Goal: Communication & Community: Ask a question

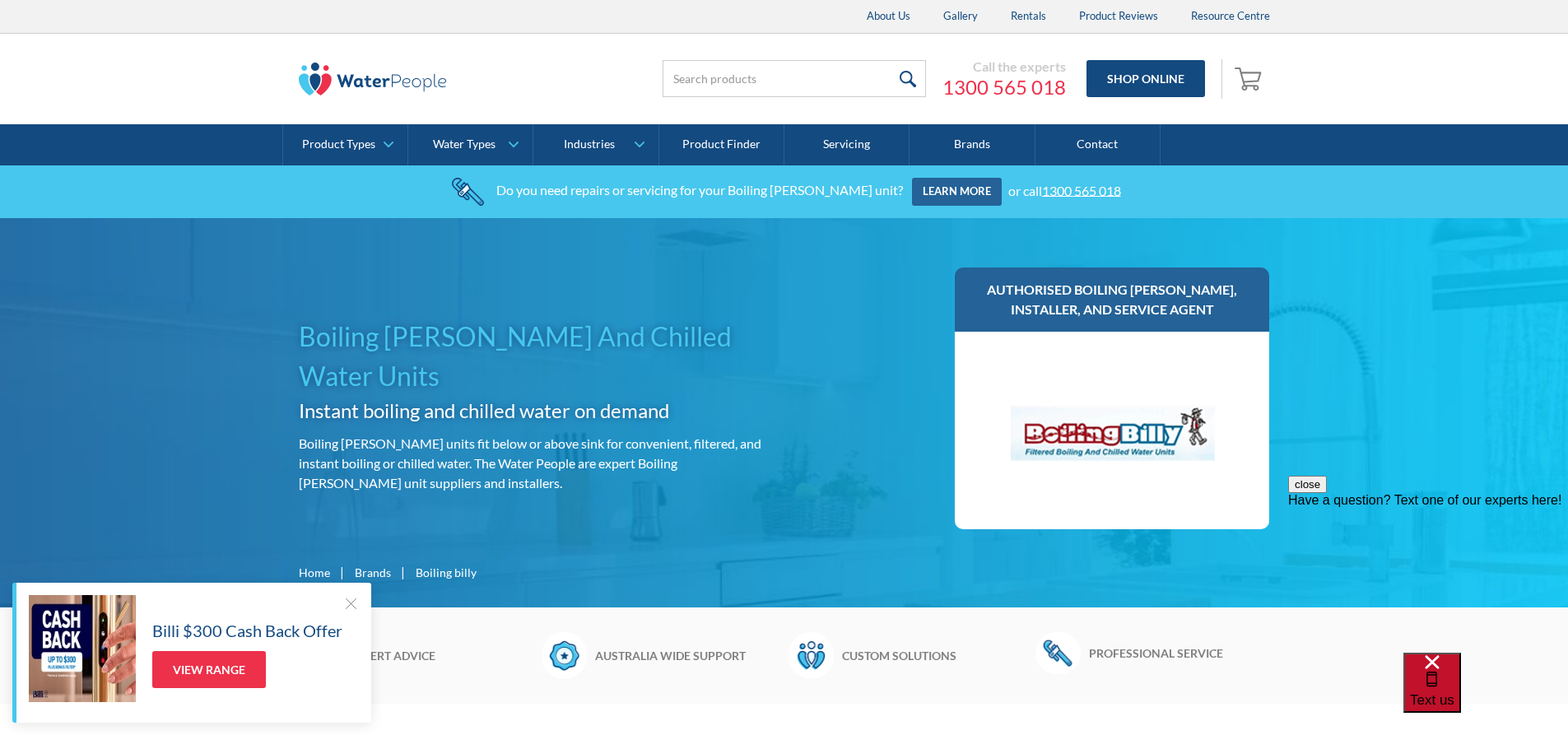
click at [1454, 692] on span "Text us" at bounding box center [1432, 700] width 44 height 16
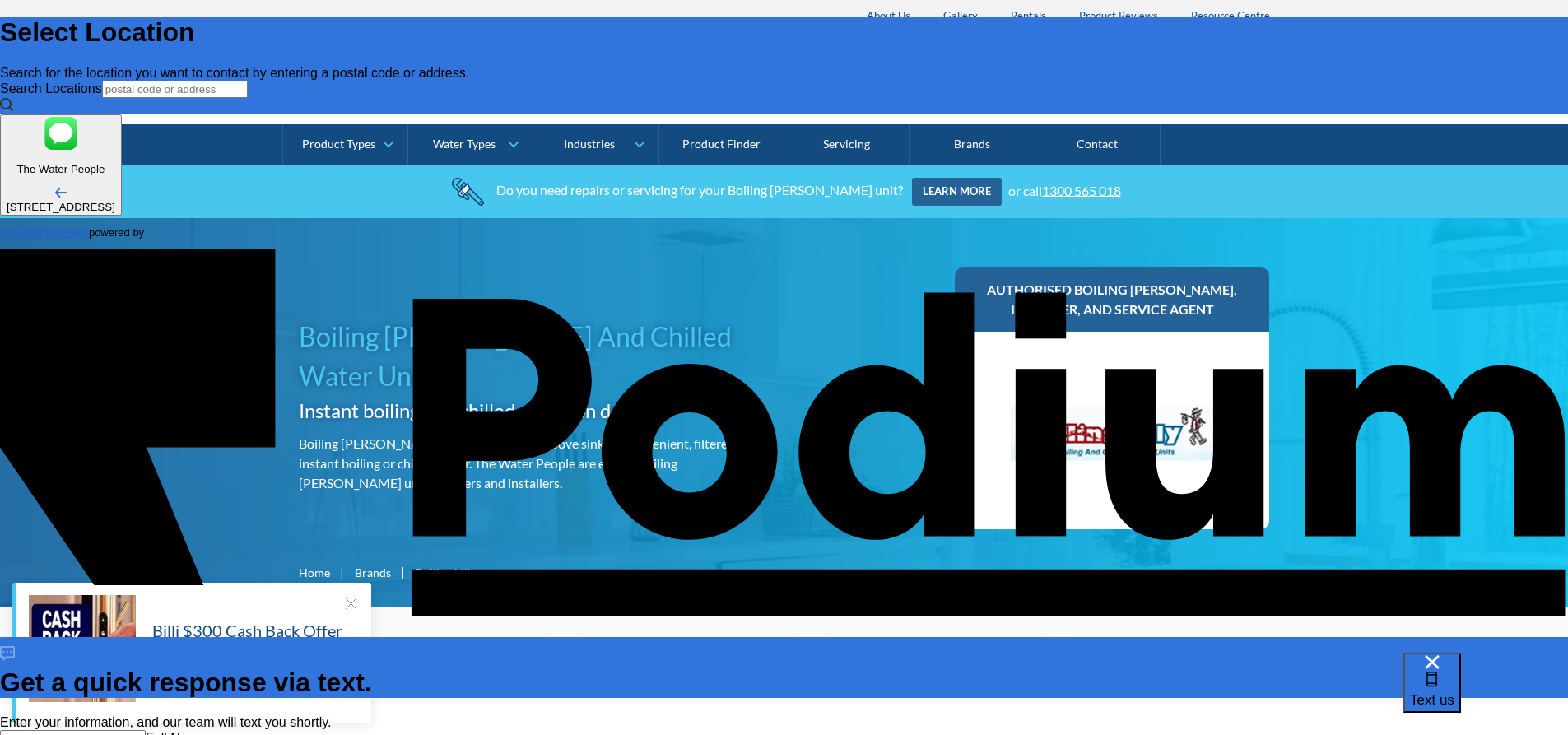
type input "V"
type input "[PERSON_NAME]-[PERSON_NAME]"
type Phone "0459 660 771"
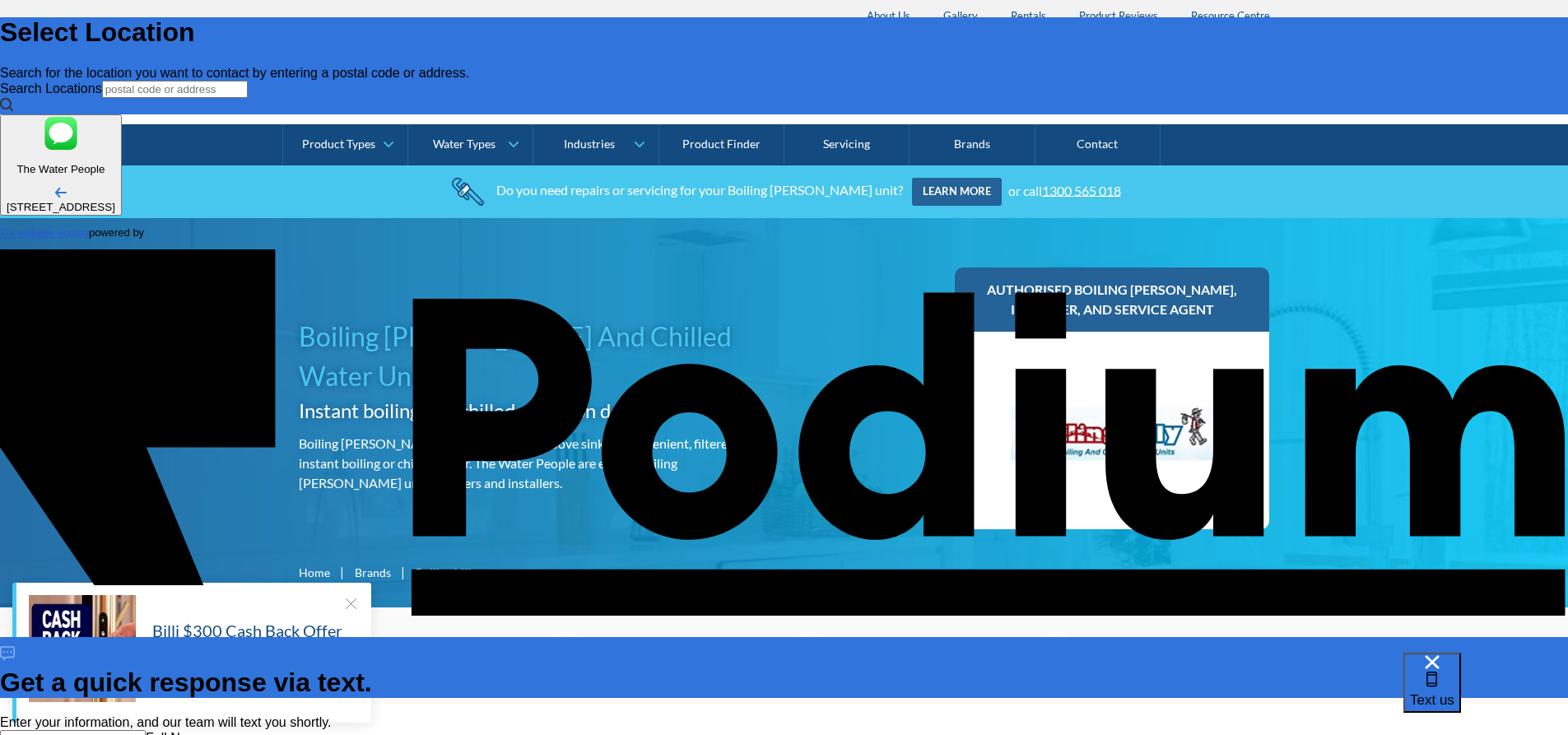
click at [145, 730] on input "[PERSON_NAME]-[PERSON_NAME]" at bounding box center [72, 739] width 145 height 18
type input "[PERSON_NAME]-[PERSON_NAME] (Ascendia)"
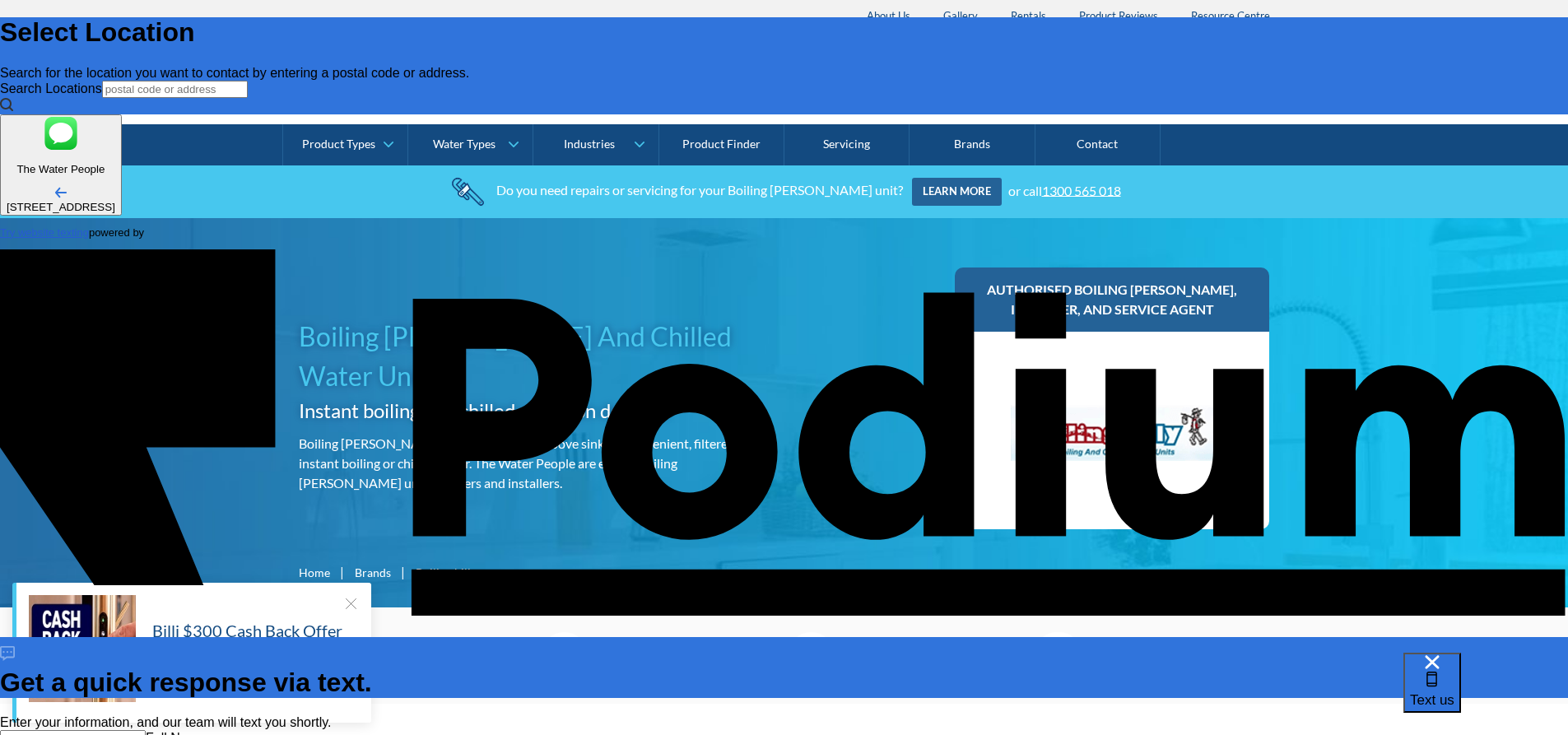
type textarea "W"
type textarea "x"
type textarea "We"
type textarea "x"
type textarea "We"
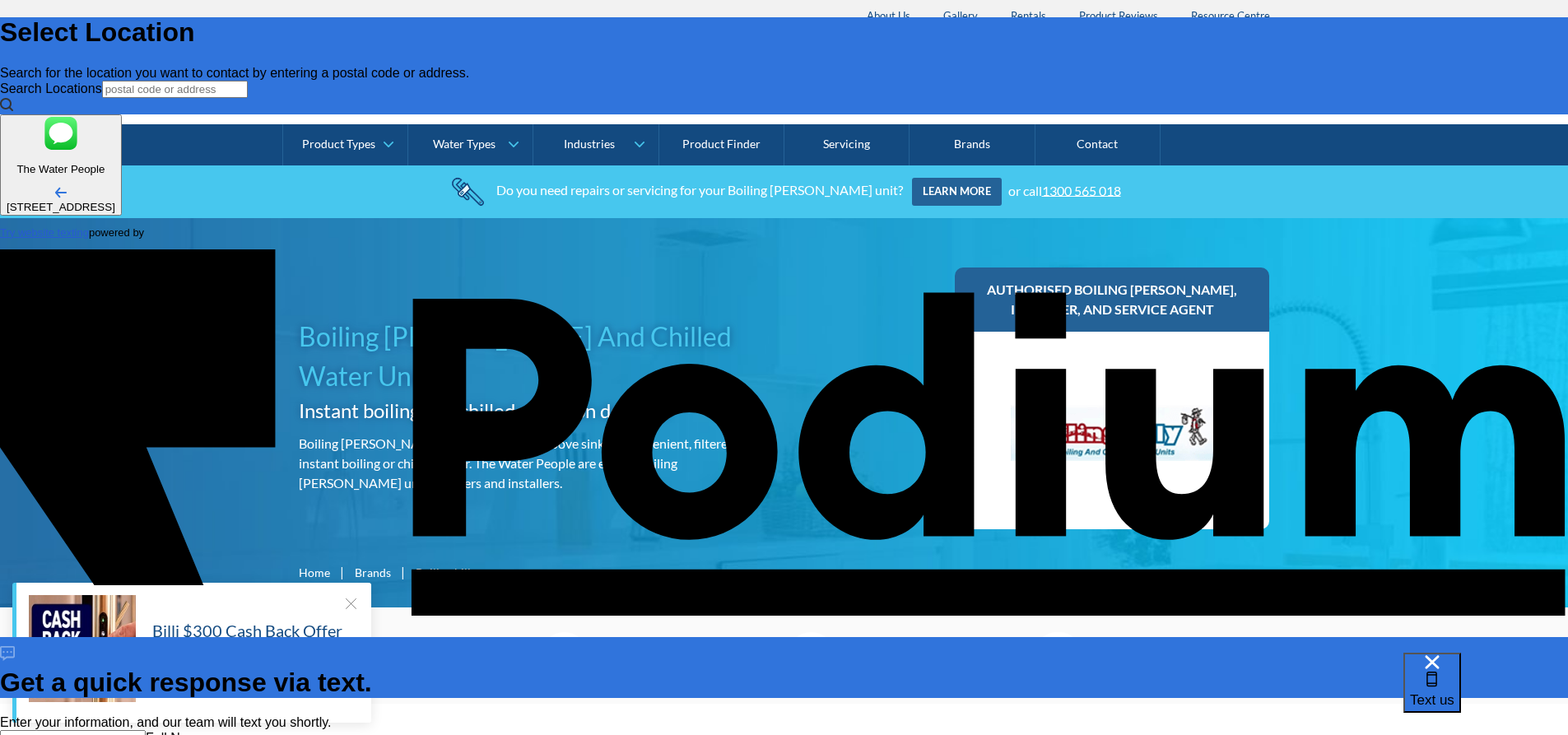
type textarea "x"
type textarea "We ha"
type textarea "x"
type textarea "We hav"
type textarea "x"
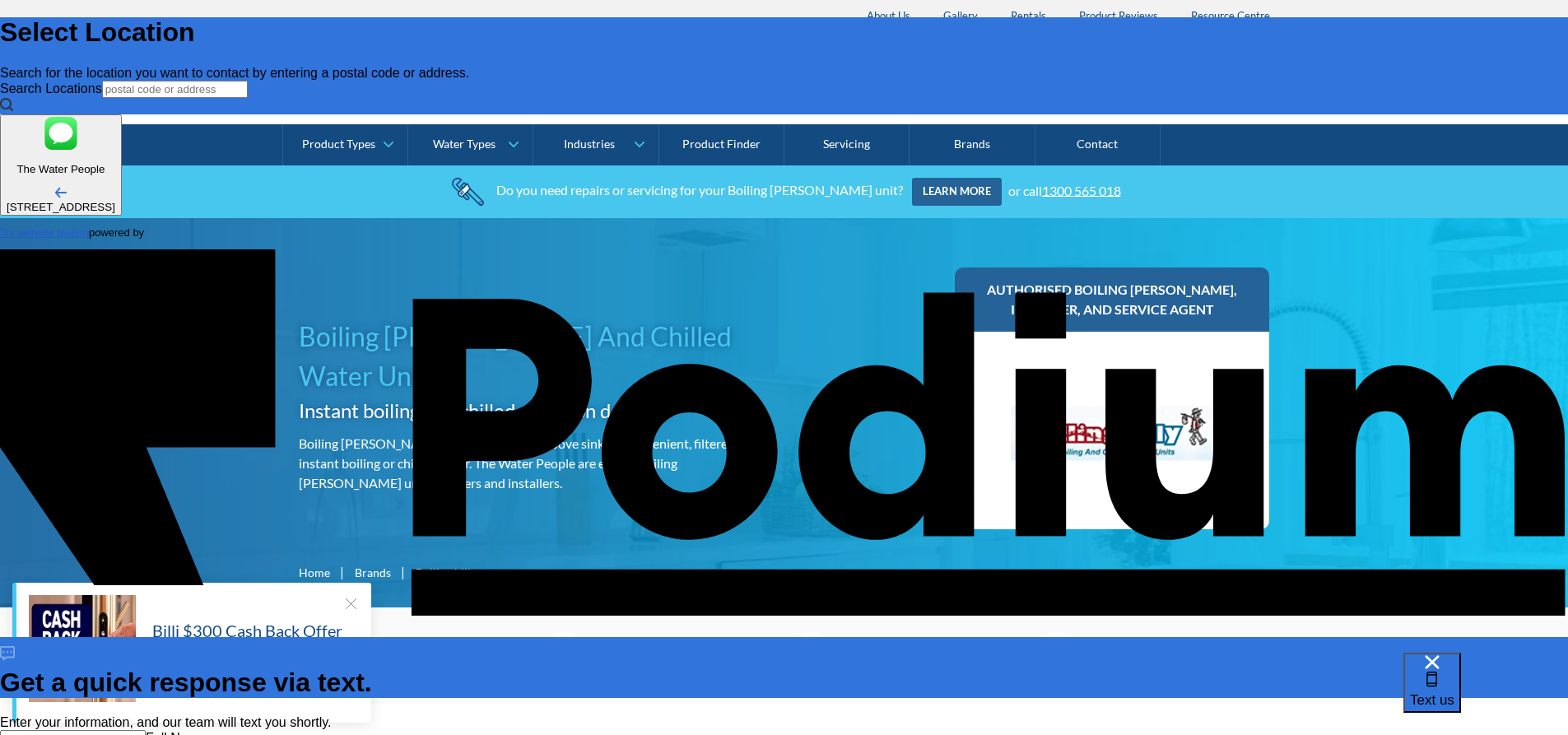
type textarea "We have"
type textarea "x"
type textarea "We have th"
type textarea "x"
type textarea "We have the"
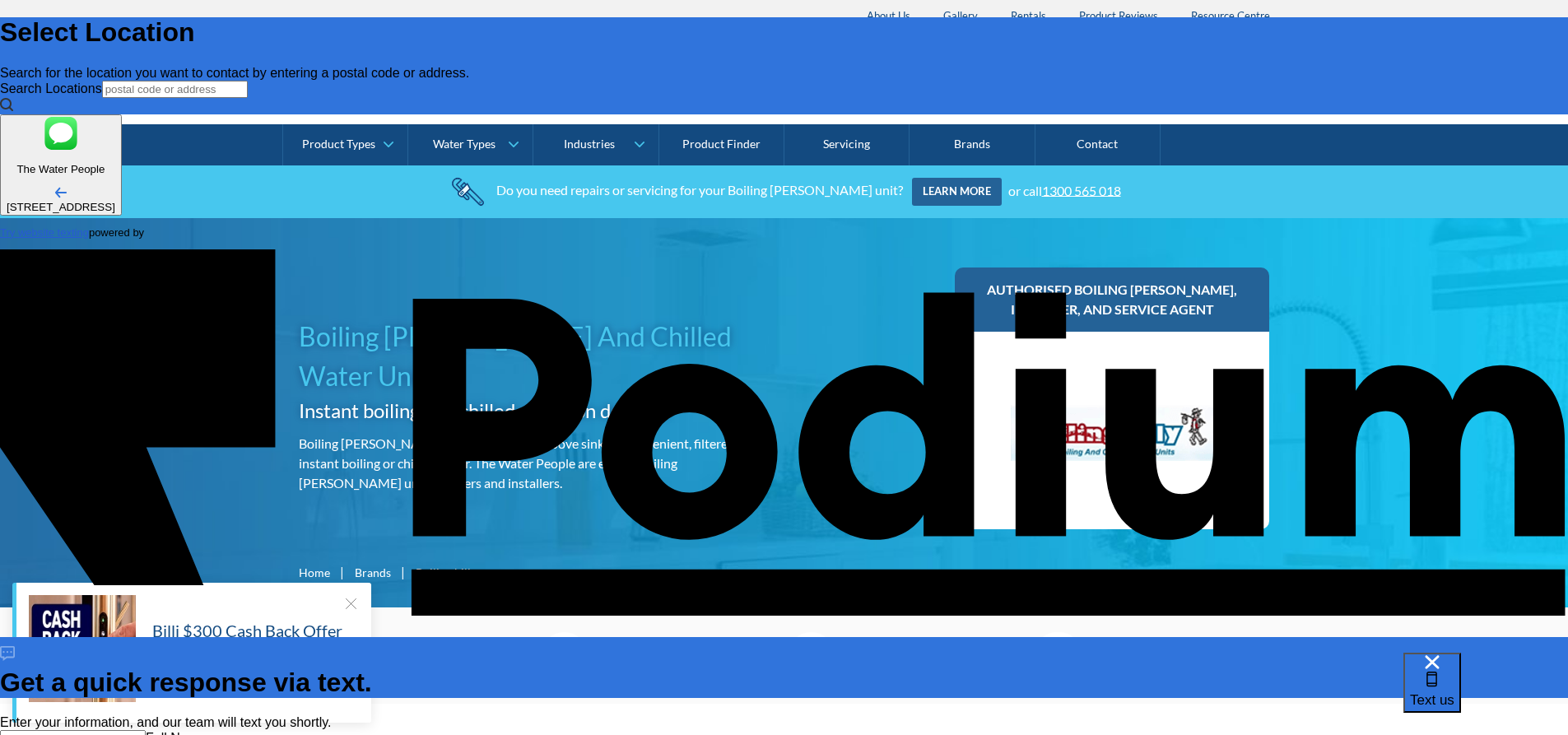
type textarea "x"
type textarea "We have the"
drag, startPoint x: 1386, startPoint y: 408, endPoint x: 1315, endPoint y: 417, distance: 71.6
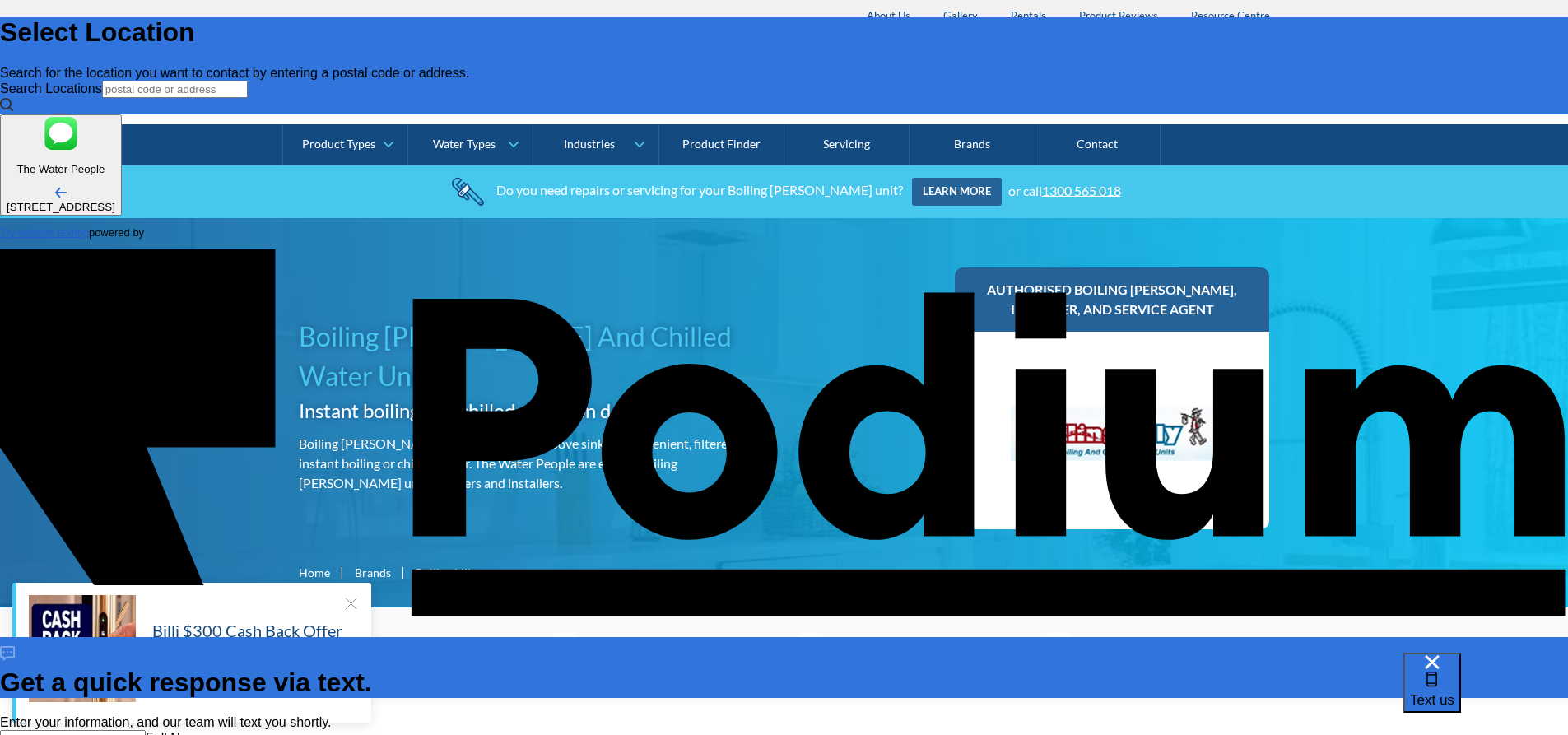
drag, startPoint x: 1383, startPoint y: 409, endPoint x: 1304, endPoint y: 406, distance: 79.1
type textarea "x"
type textarea "Th"
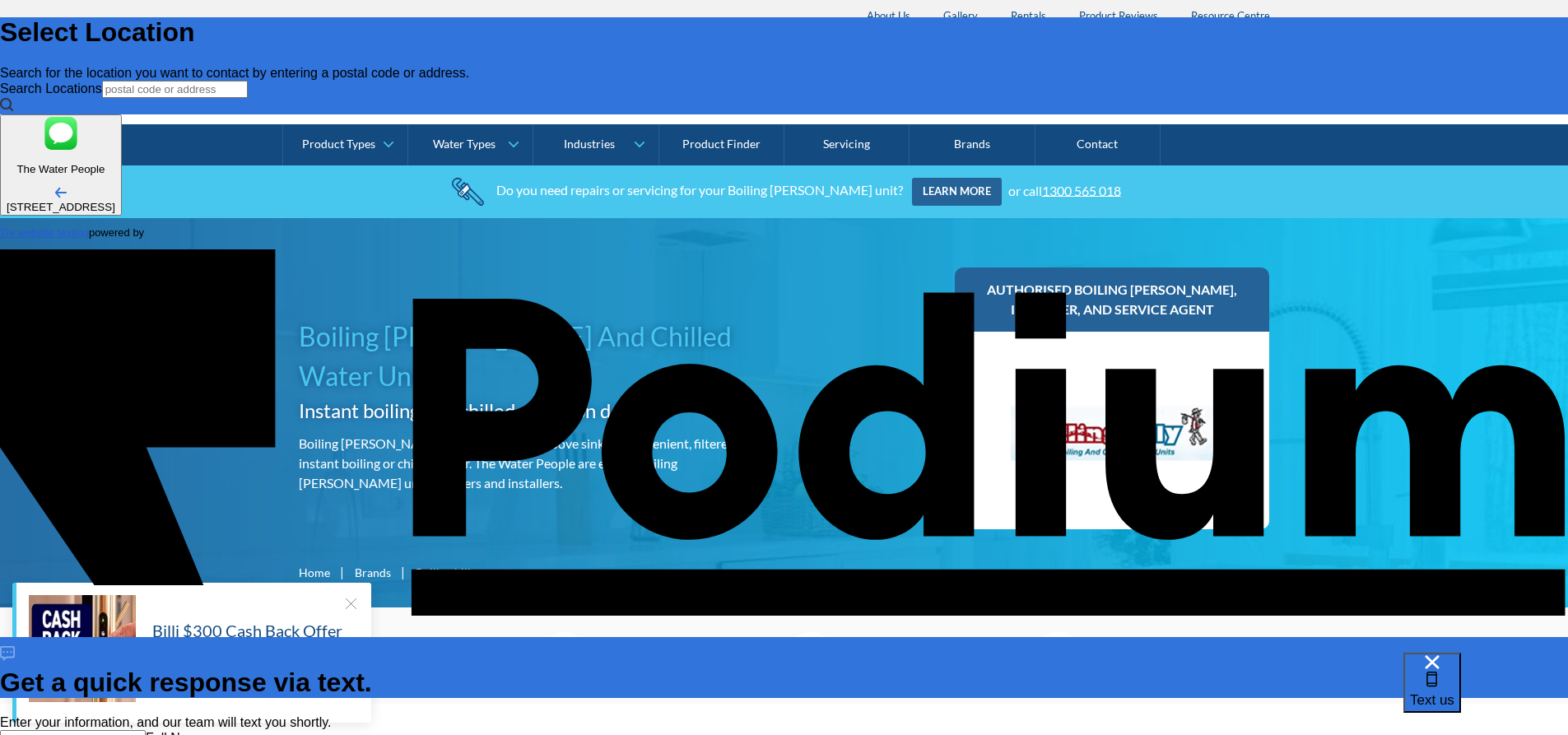
type textarea "x"
type textarea "The"
type textarea "x"
type textarea "The c"
type textarea "The co"
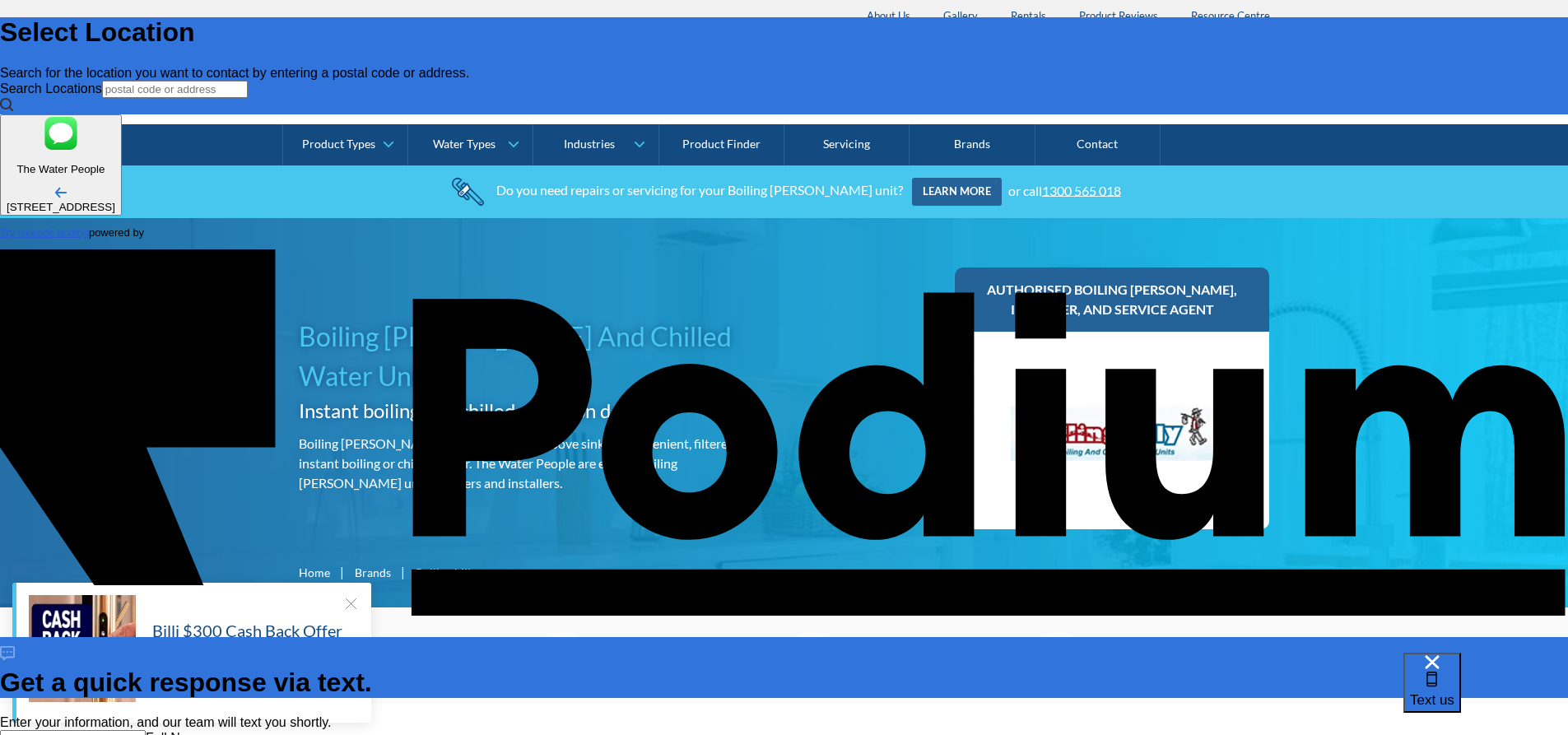
type textarea "x"
type textarea "The col"
type textarea "x"
type textarea "The cold"
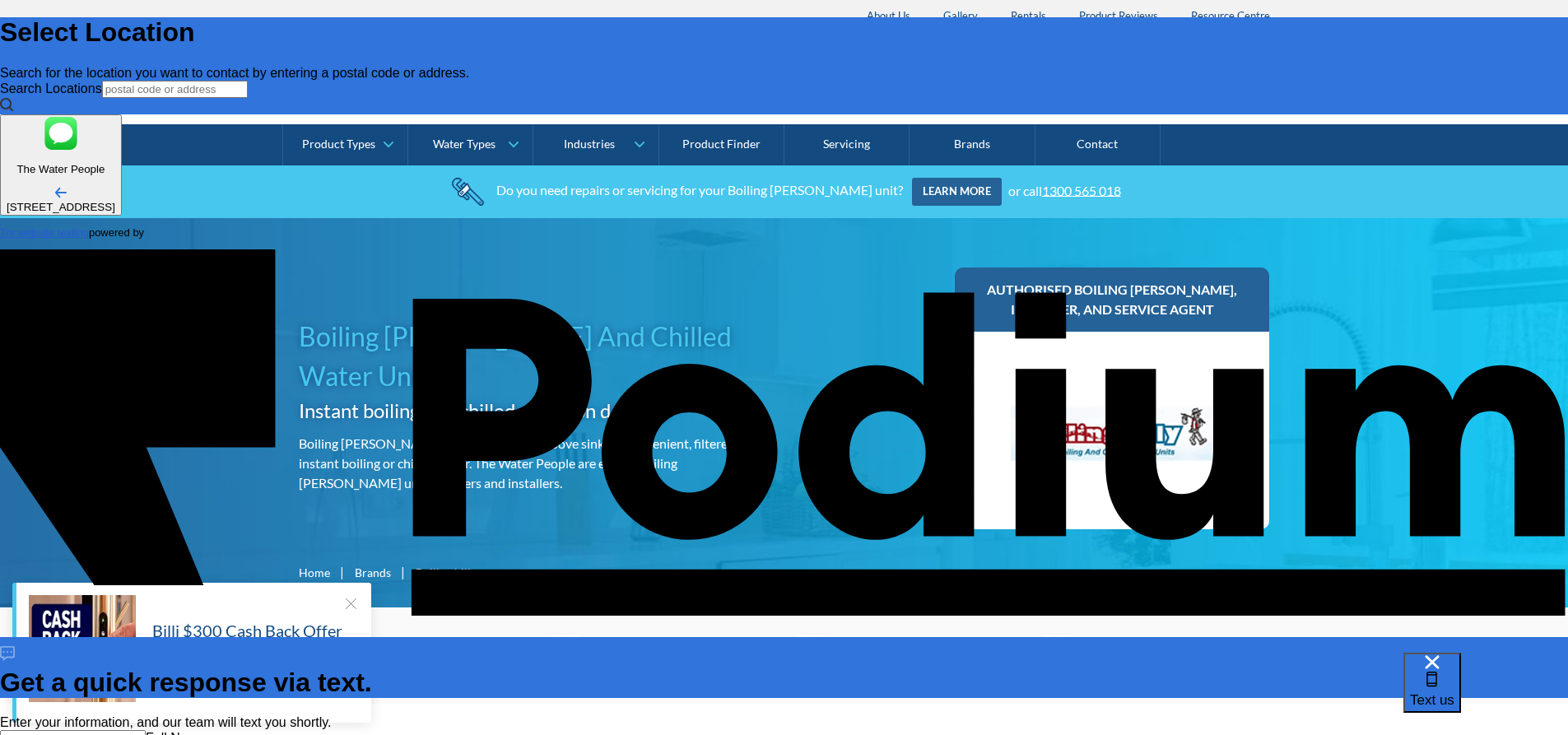
type textarea "x"
type textarea "The cold"
paste textarea "water is no longer working"
type textarea "x"
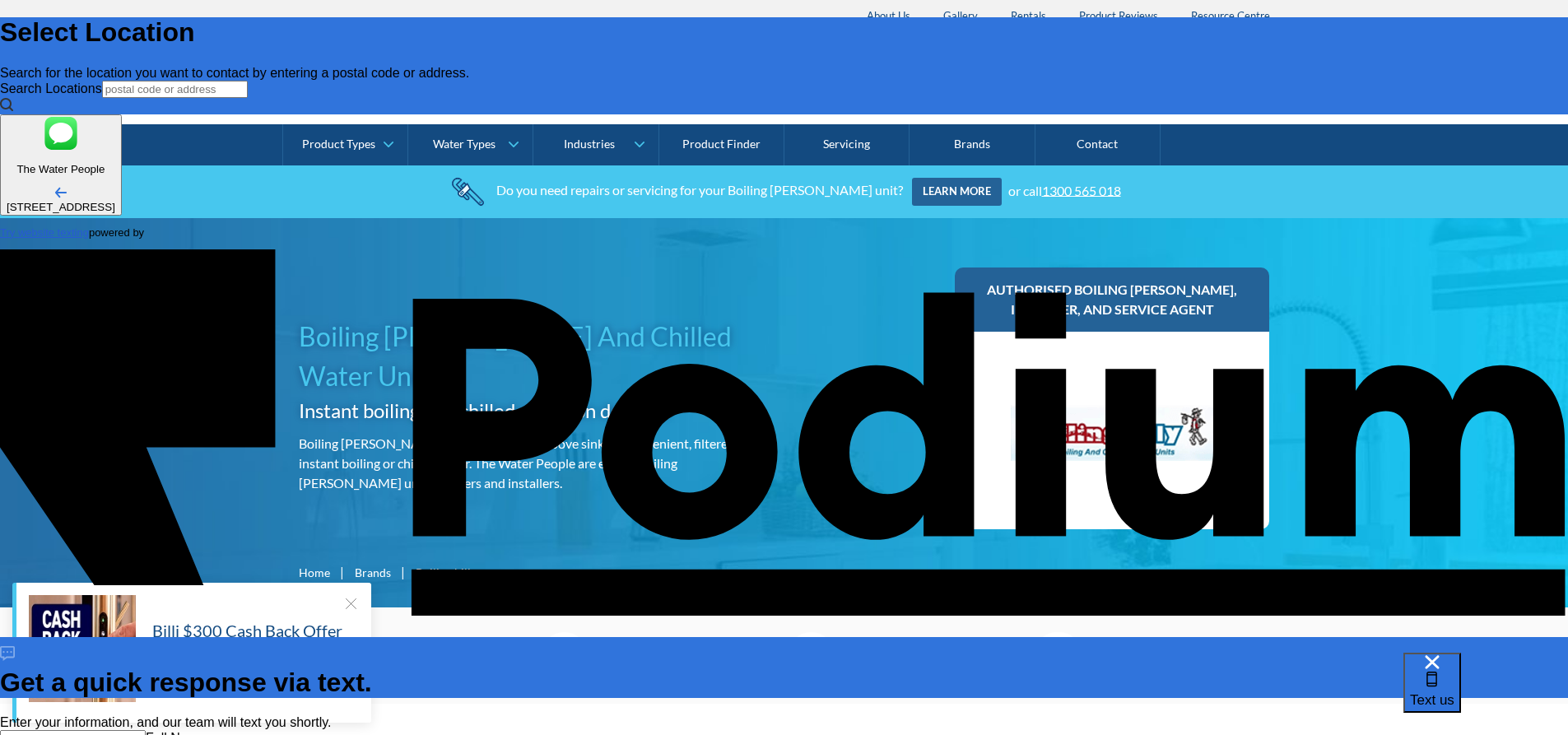
type textarea "The cold water is no longer working"
type textarea "x"
type textarea "The cold owater is no longer working"
type textarea "x"
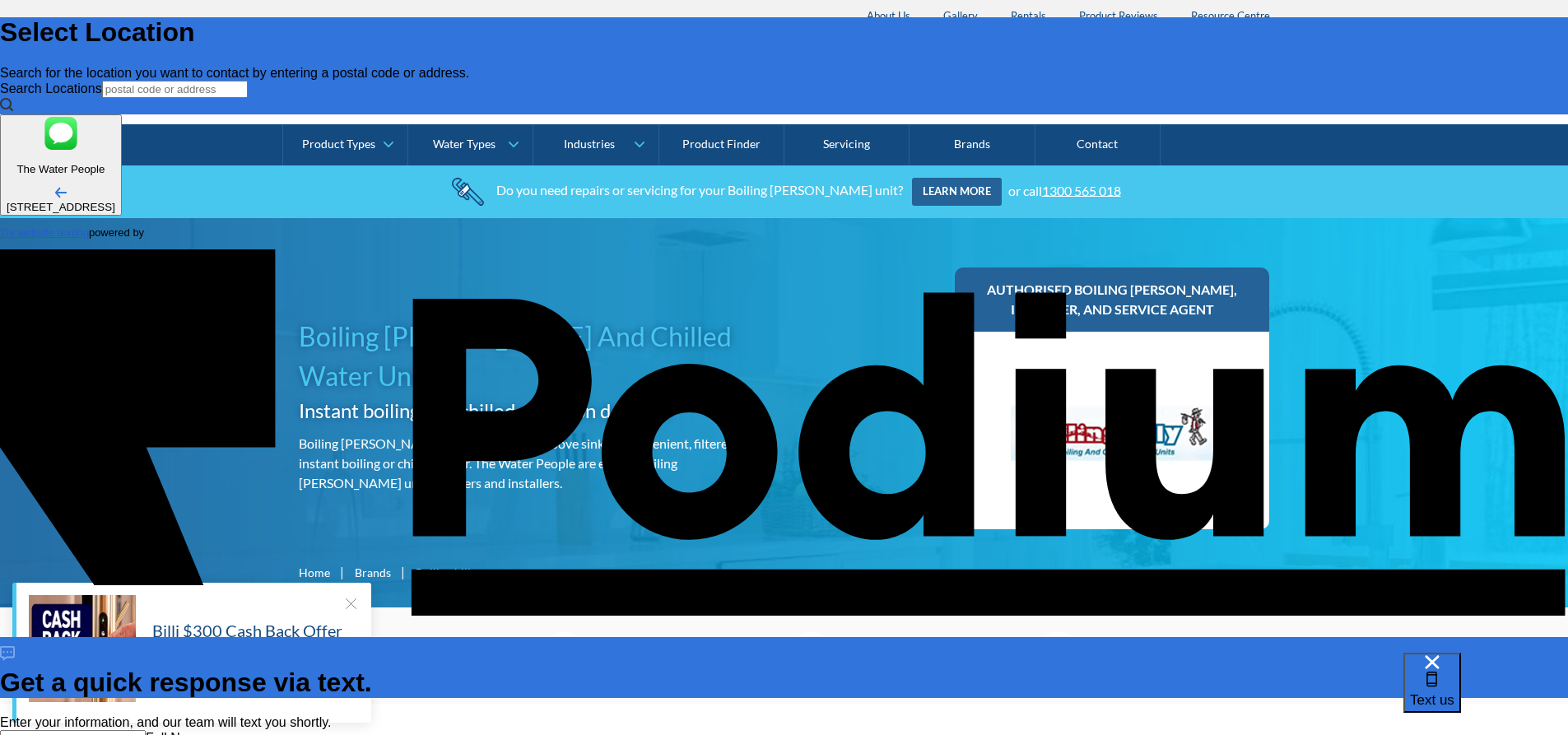
type textarea "The cold water is no longer working"
type textarea "x"
type textarea "The cold water is no longer working"
type textarea "x"
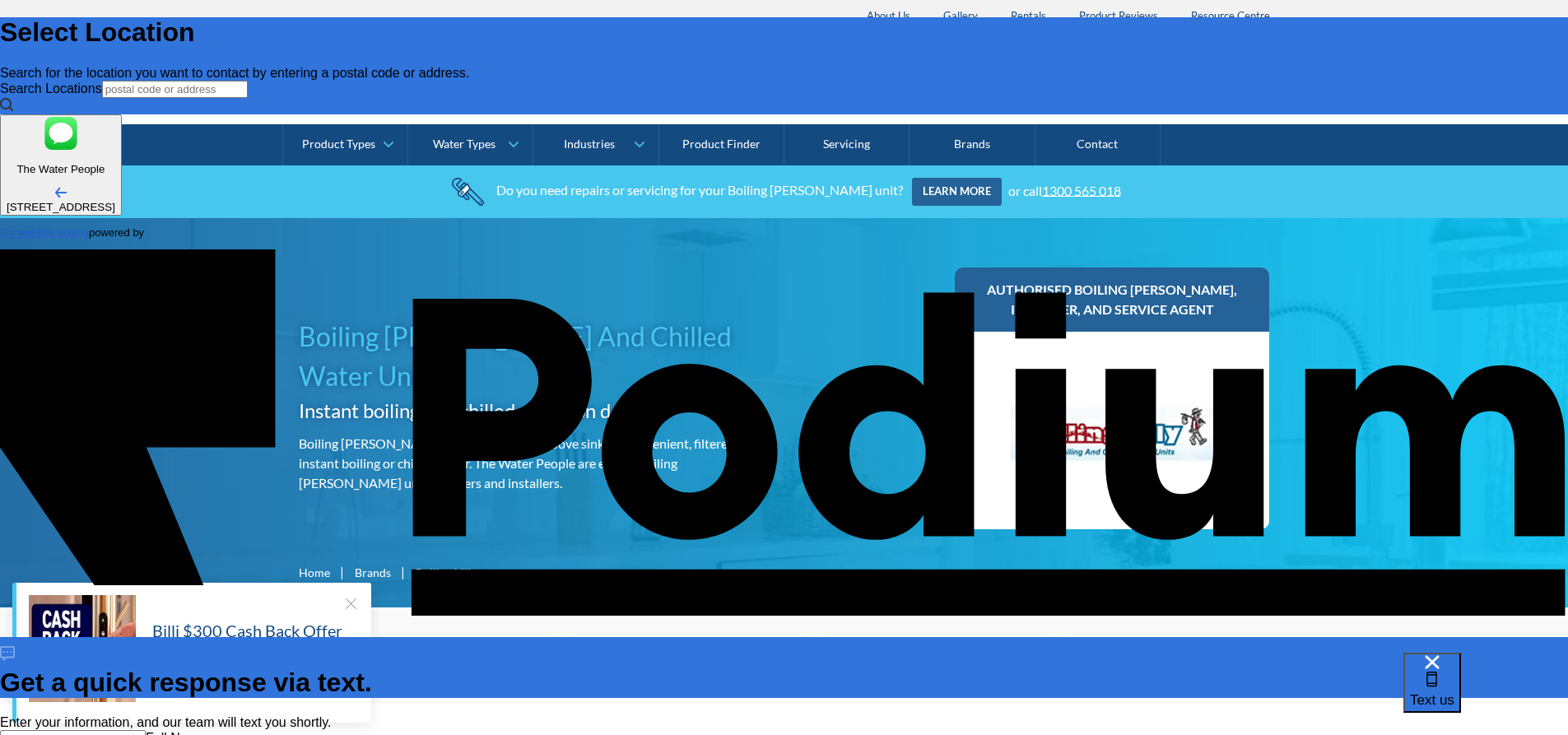
type textarea "The cold water is no longer working"
type textarea "x"
type textarea "The cold water o is no longer working"
type textarea "x"
type textarea "The cold water of is no longer working"
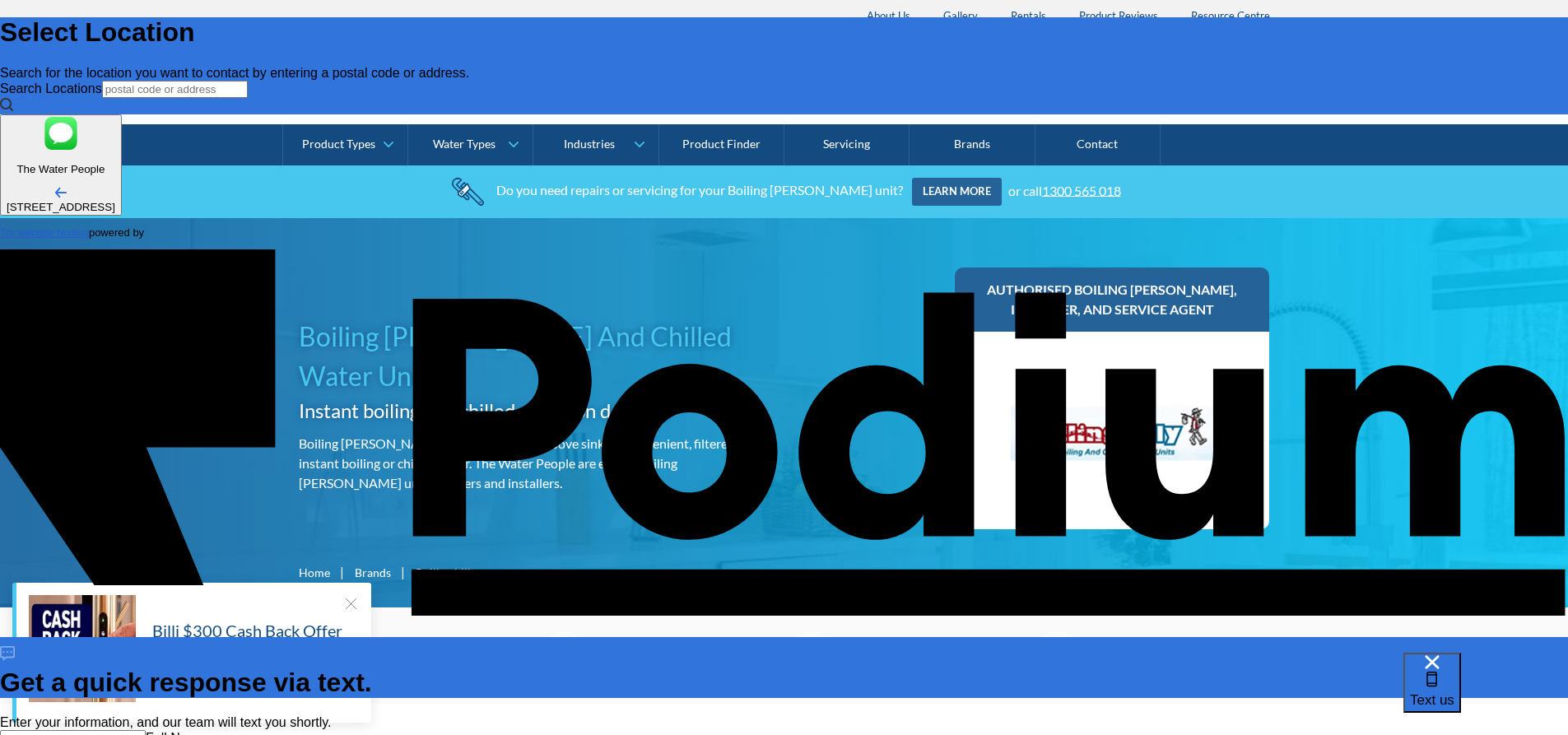
type textarea "x"
type textarea "The cold water of the is no longer working"
type textarea "x"
type textarea "The cold water of the is no longer working"
drag, startPoint x: 1425, startPoint y: 417, endPoint x: 1434, endPoint y: 413, distance: 9.8
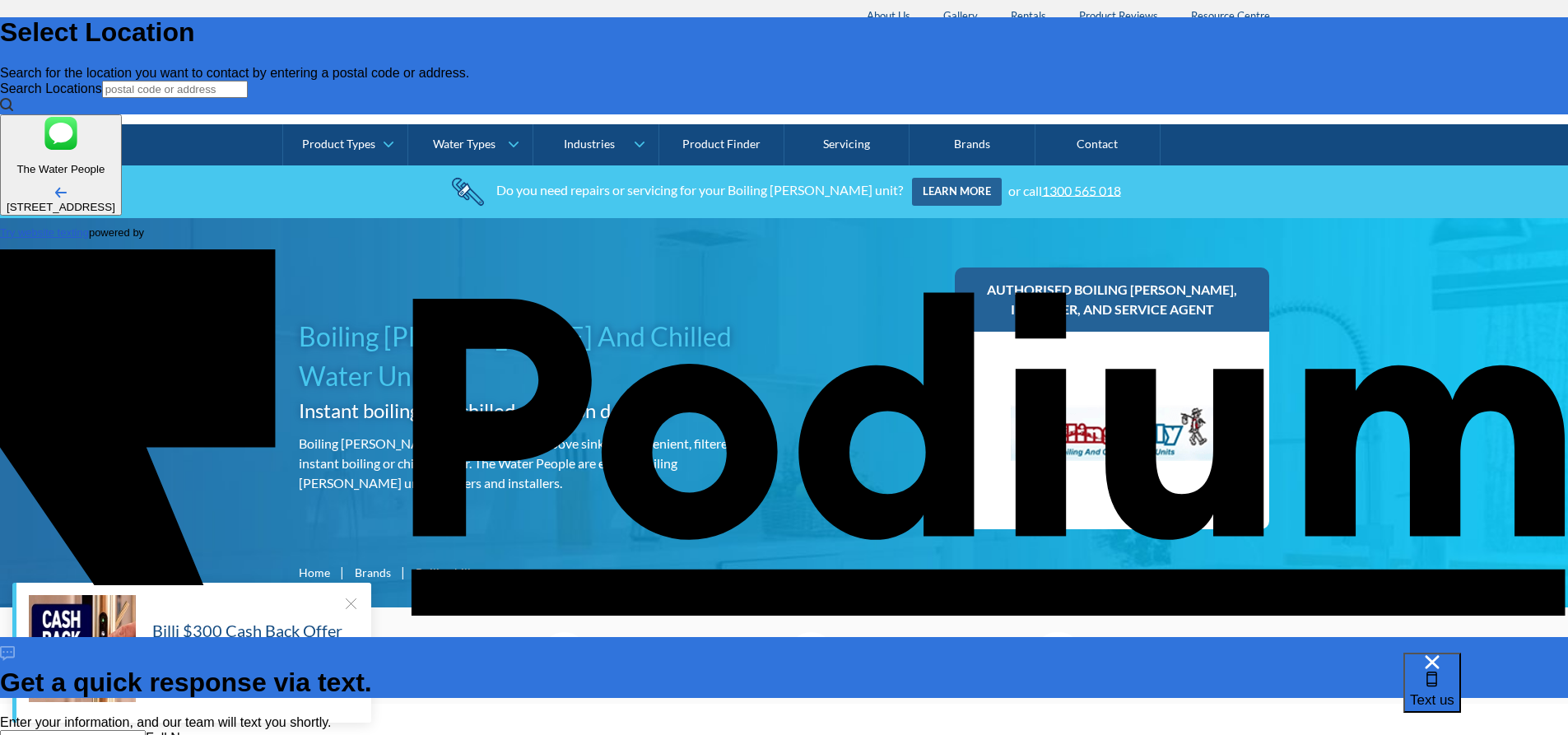
paste textarea "Boiling [PERSON_NAME]"
type textarea "x"
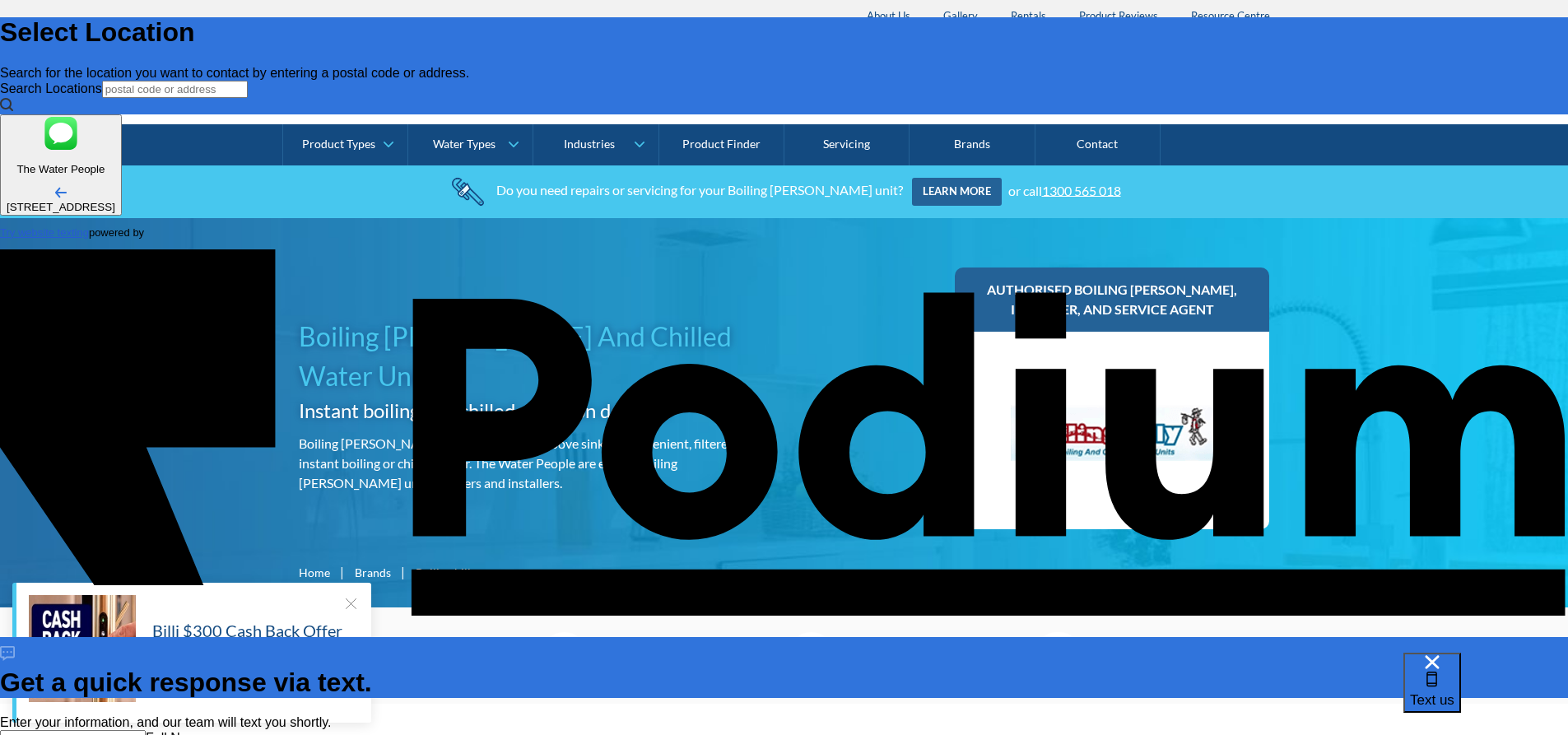
type textarea "The cold water of theBoiling [PERSON_NAME] is no longer working"
type textarea "x"
type textarea "The cold water of tBoiling [PERSON_NAME] is no longer working"
type textarea "x"
type textarea "The cold water of Boiling [PERSON_NAME] is no longer working"
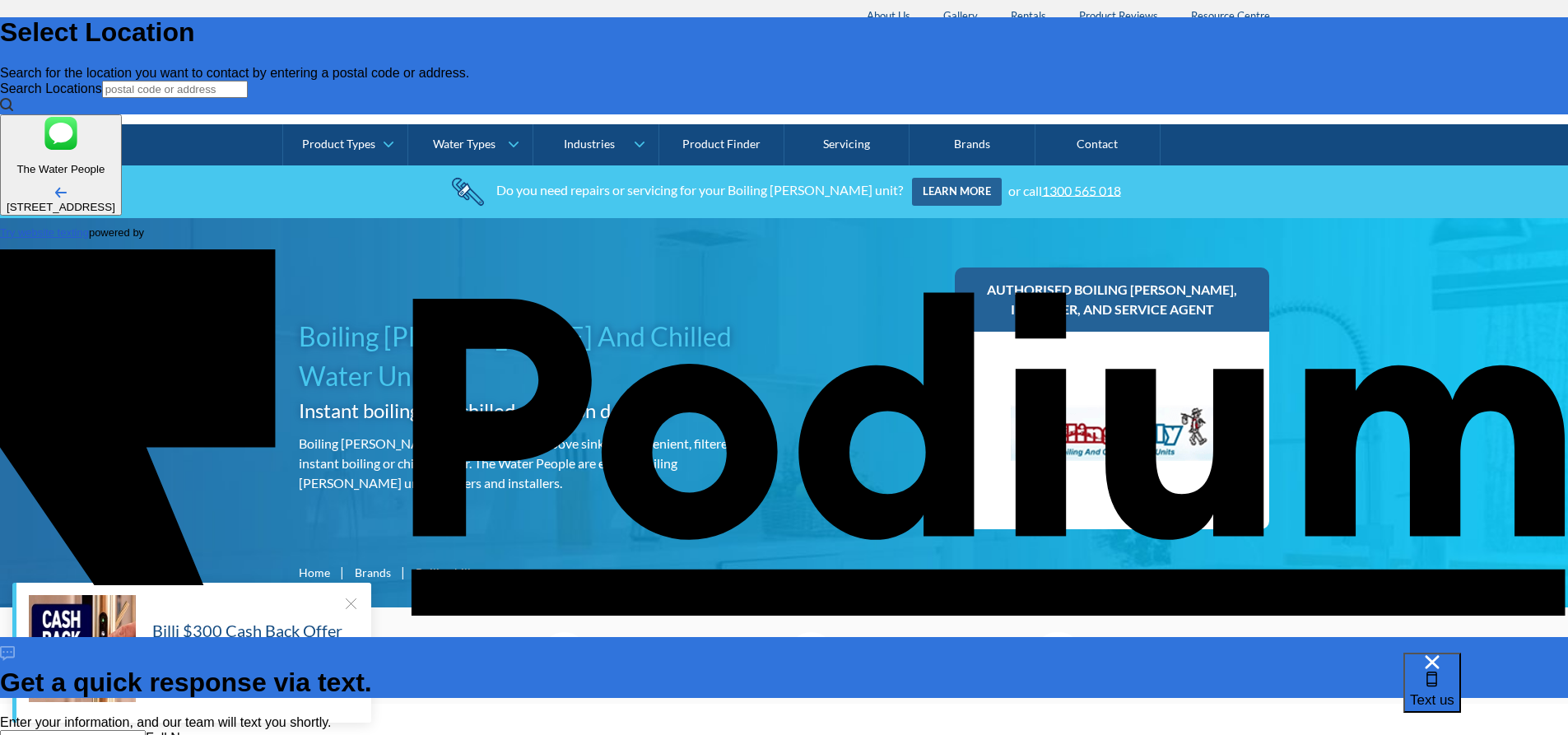
type textarea "x"
type textarea "The cold water of oBoiling [PERSON_NAME] is no longer working"
type textarea "x"
type textarea "The cold water of ouBoiling [PERSON_NAME] is no longer working"
type textarea "x"
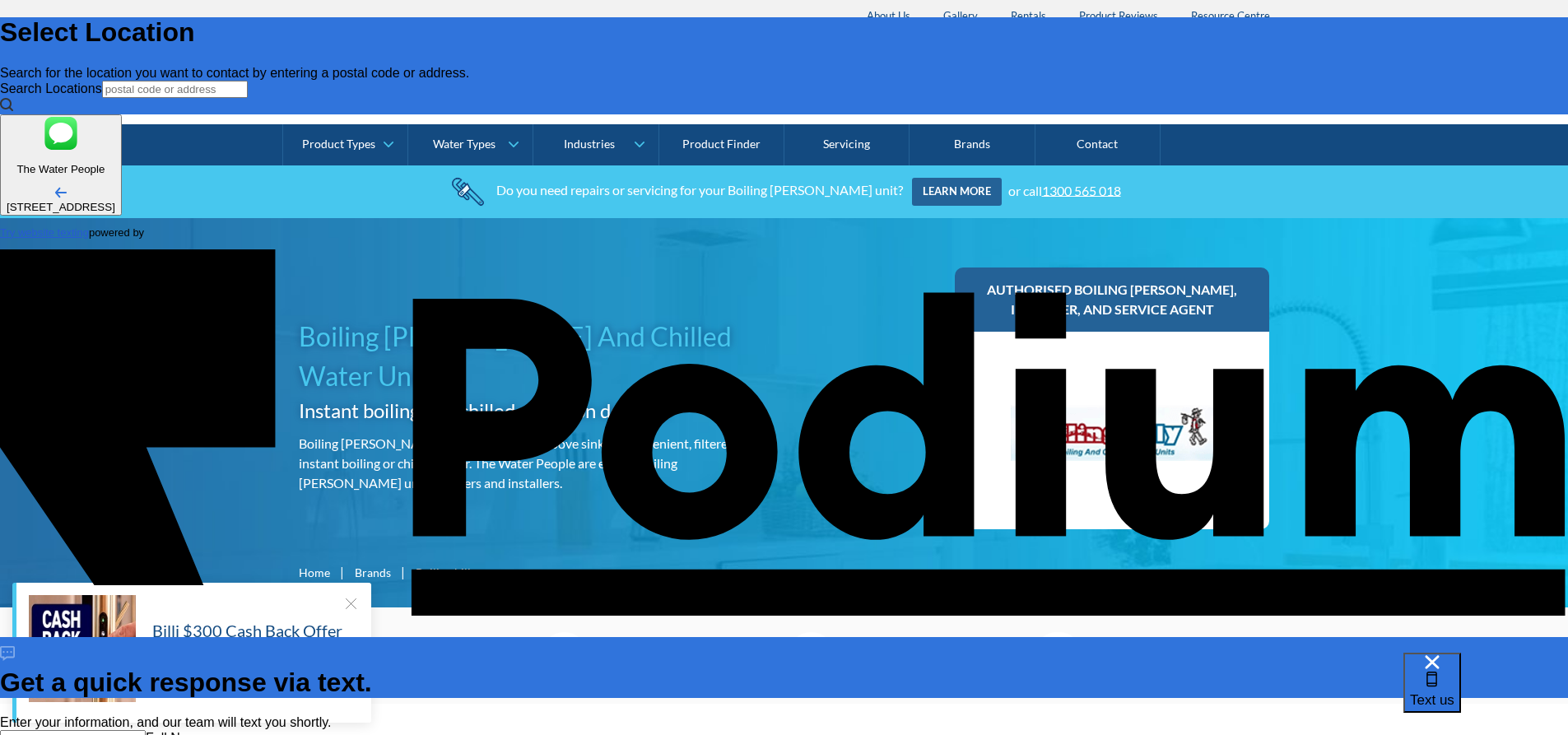
type textarea "The cold water of our Boiling [PERSON_NAME] is no longer working"
type textarea "x"
type textarea "The cold water of our Boiling [PERSON_NAME] is no longer working."
type textarea "x"
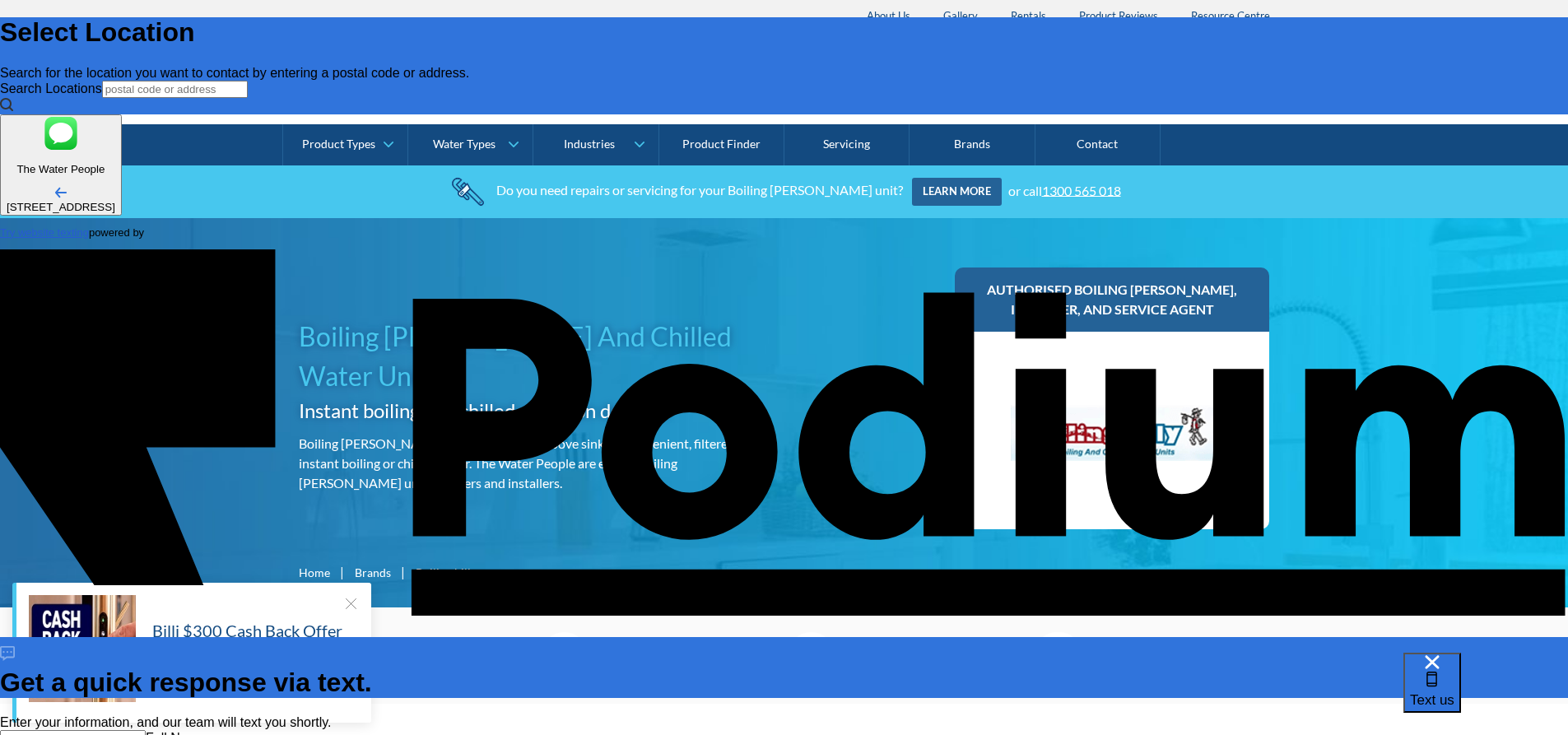
type textarea "The cold water of our Boiling [PERSON_NAME] is no longer working. W"
type textarea "x"
type textarea "The cold water of our Boiling [PERSON_NAME] is no longer working. We"
type textarea "x"
type textarea "The cold water of our Boiling [PERSON_NAME] is no longer working. W"
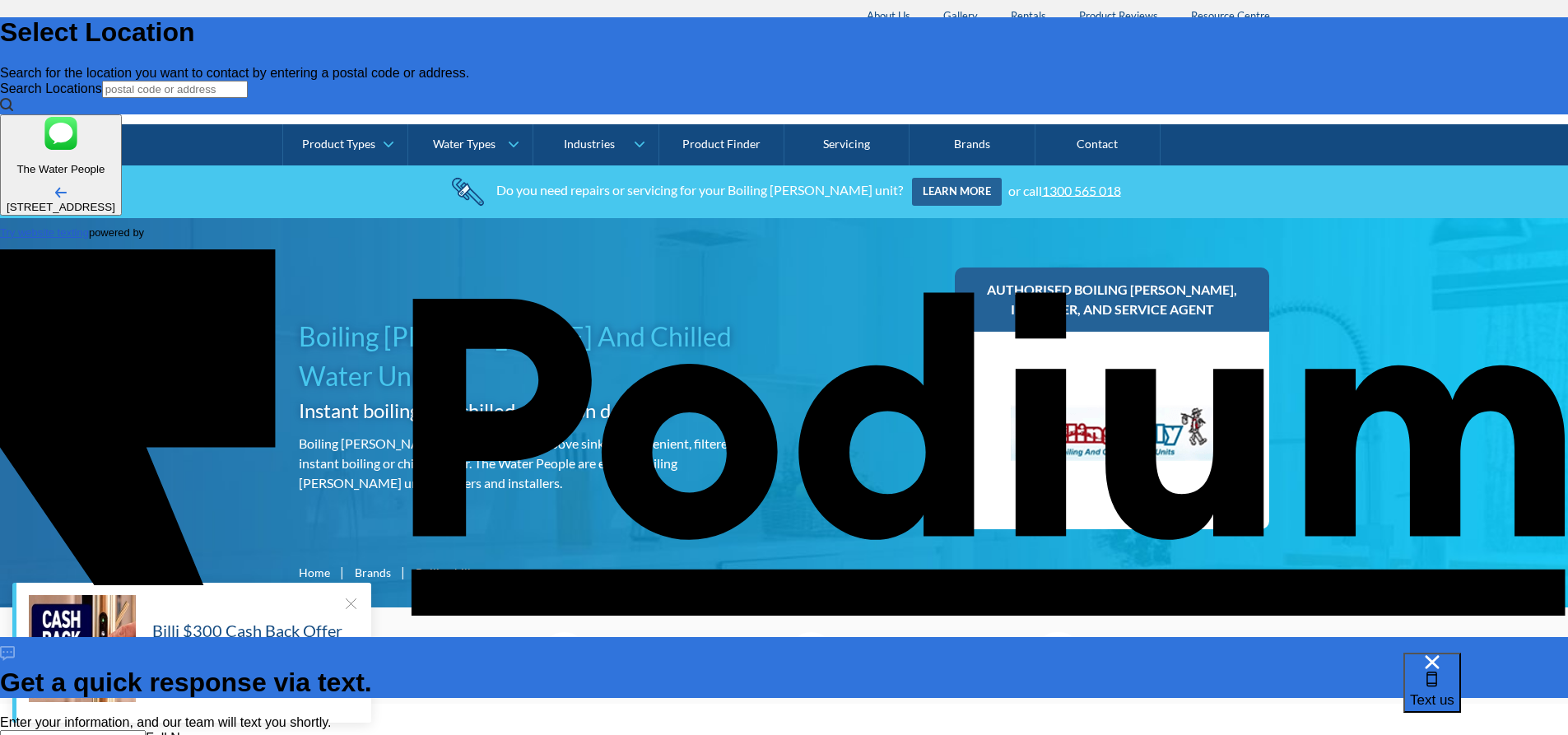
type textarea "x"
type textarea "The cold water of our Boiling [PERSON_NAME] is no longer working."
type textarea "x"
type textarea "The cold water of our Boiling [PERSON_NAME] is no longer working. W"
type textarea "x"
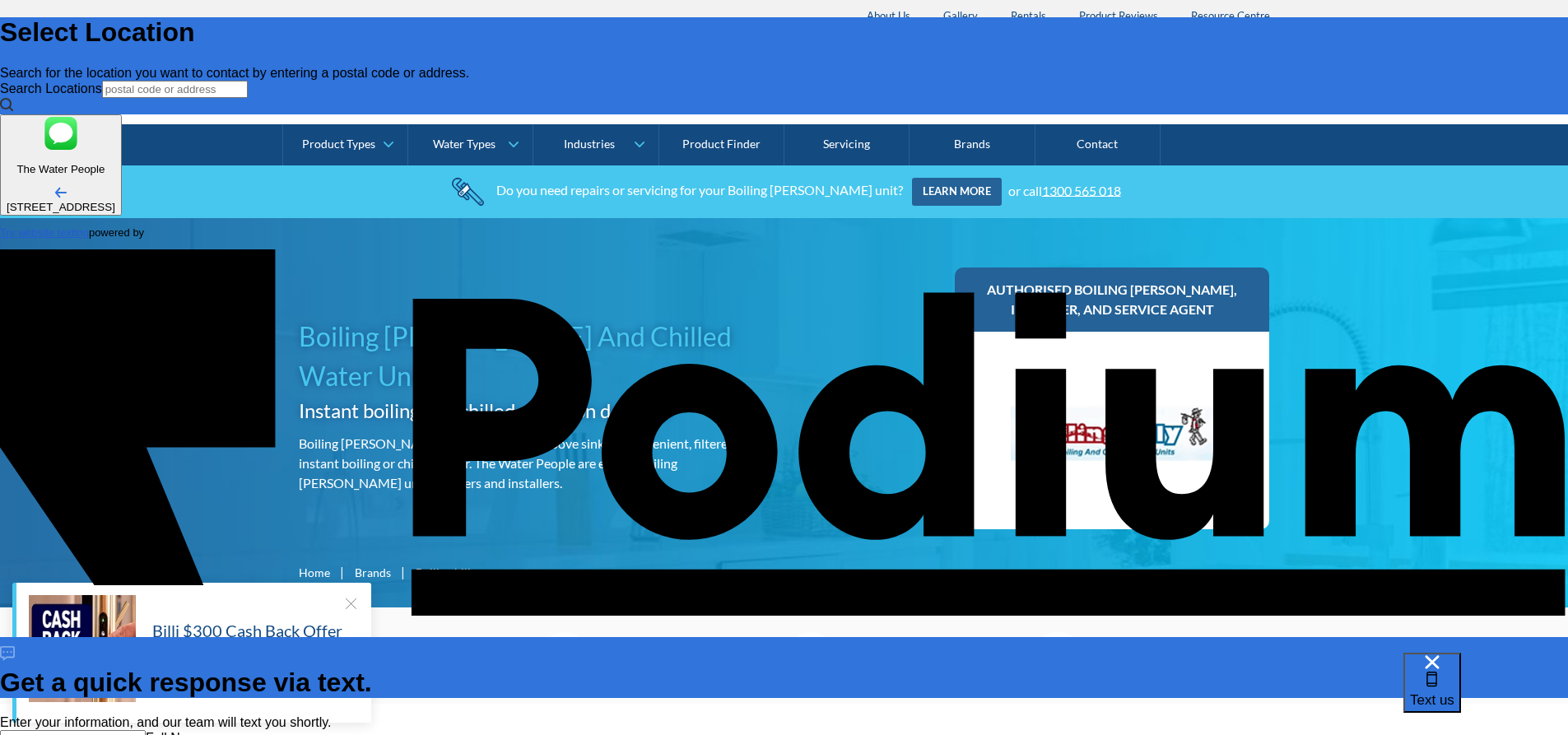
type textarea "The cold water of our Boiling [PERSON_NAME] is no longer working. We"
type textarea "x"
type textarea "The cold water of our Boiling [PERSON_NAME] is no longer working. We w"
type textarea "x"
type textarea "The cold water of our Boiling [PERSON_NAME] is no longer working. We wou"
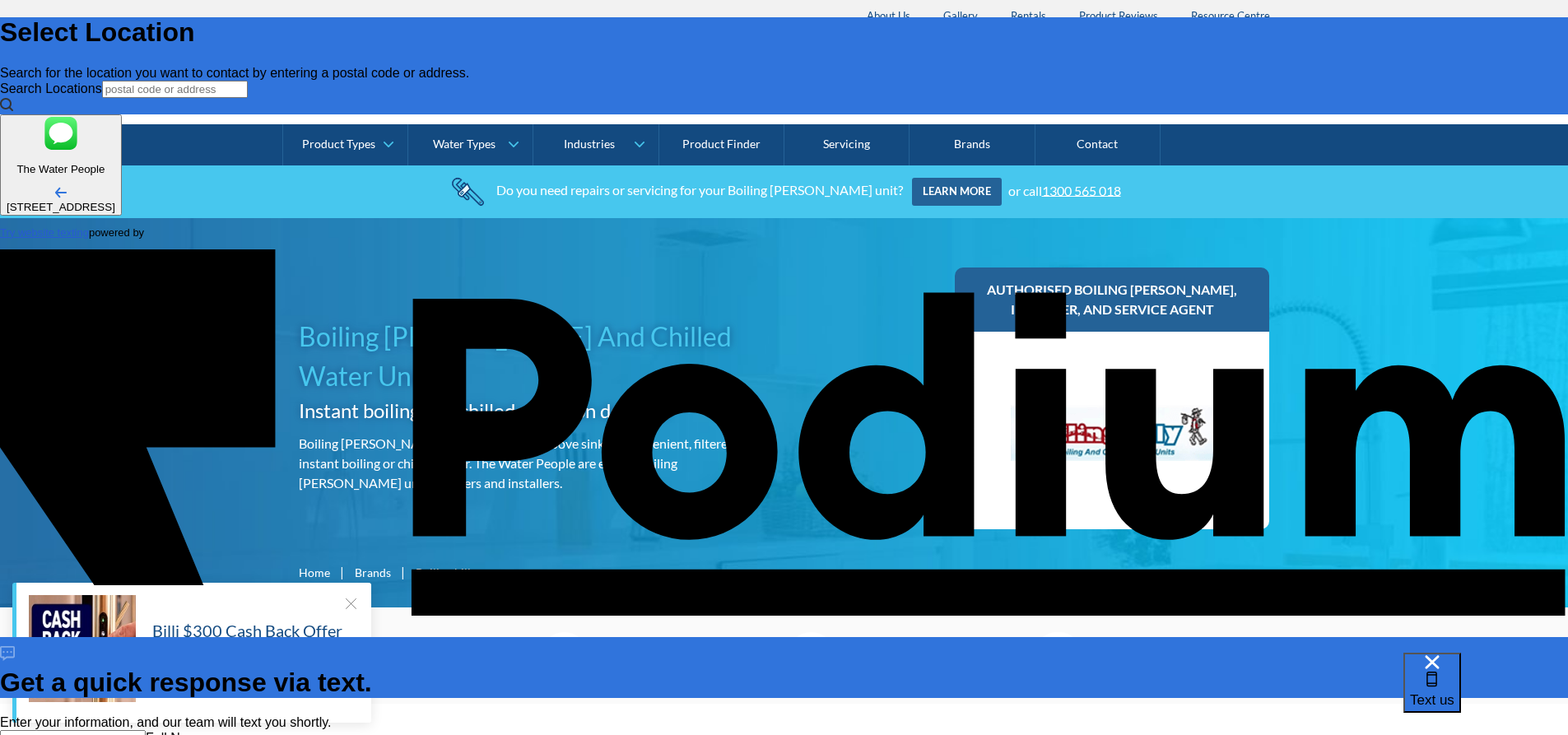
type textarea "x"
type textarea "The cold water of our Boiling [PERSON_NAME] is no longer working. We woul"
type textarea "x"
type textarea "The cold water of our Boiling [PERSON_NAME] is no longer working. We would"
type textarea "x"
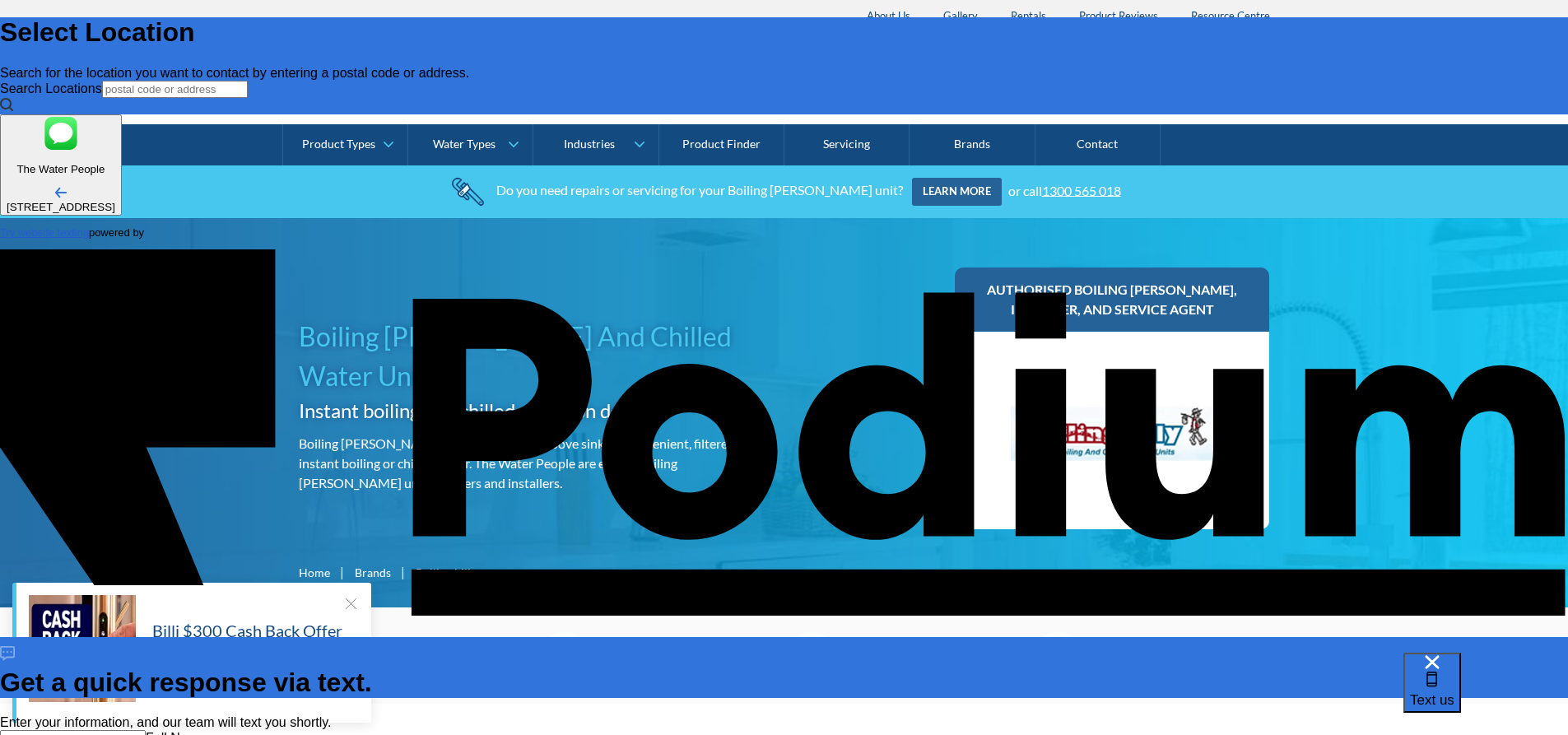
type textarea "The cold water of our Boiling [PERSON_NAME] is no longer working. We would l"
type textarea "x"
type textarea "The cold water of our Boiling [PERSON_NAME] is no longer working. We would lik"
type textarea "x"
type textarea "The cold water of our Boiling [PERSON_NAME] is no longer working. We would like"
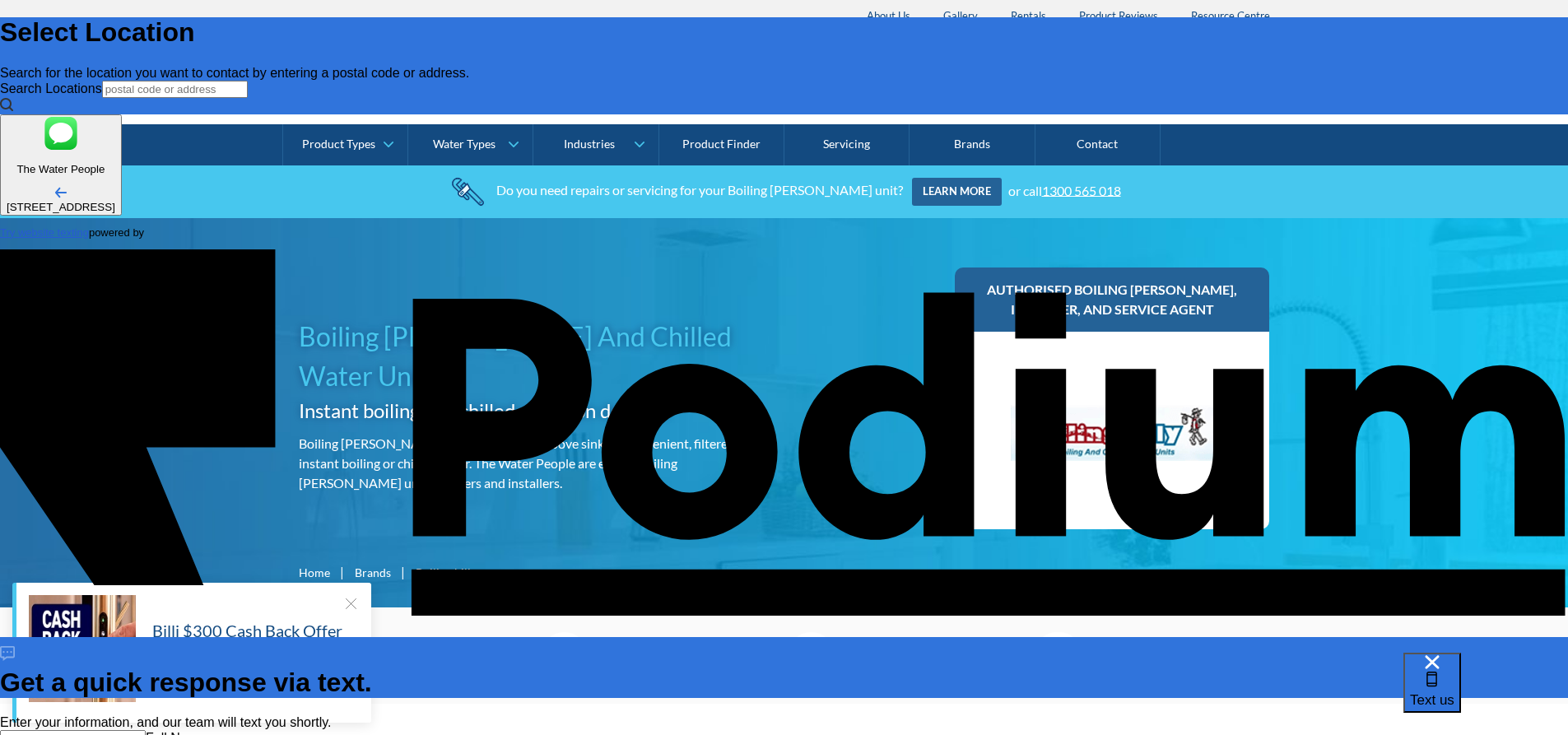
type textarea "x"
type textarea "The cold water of our Boiling [PERSON_NAME] is no longer working. We would like"
type textarea "x"
type textarea "The cold water of our Boiling [PERSON_NAME] is no longer working. We wo"
type textarea "The cold water of our Boiling [PERSON_NAME] is no longer working. We"
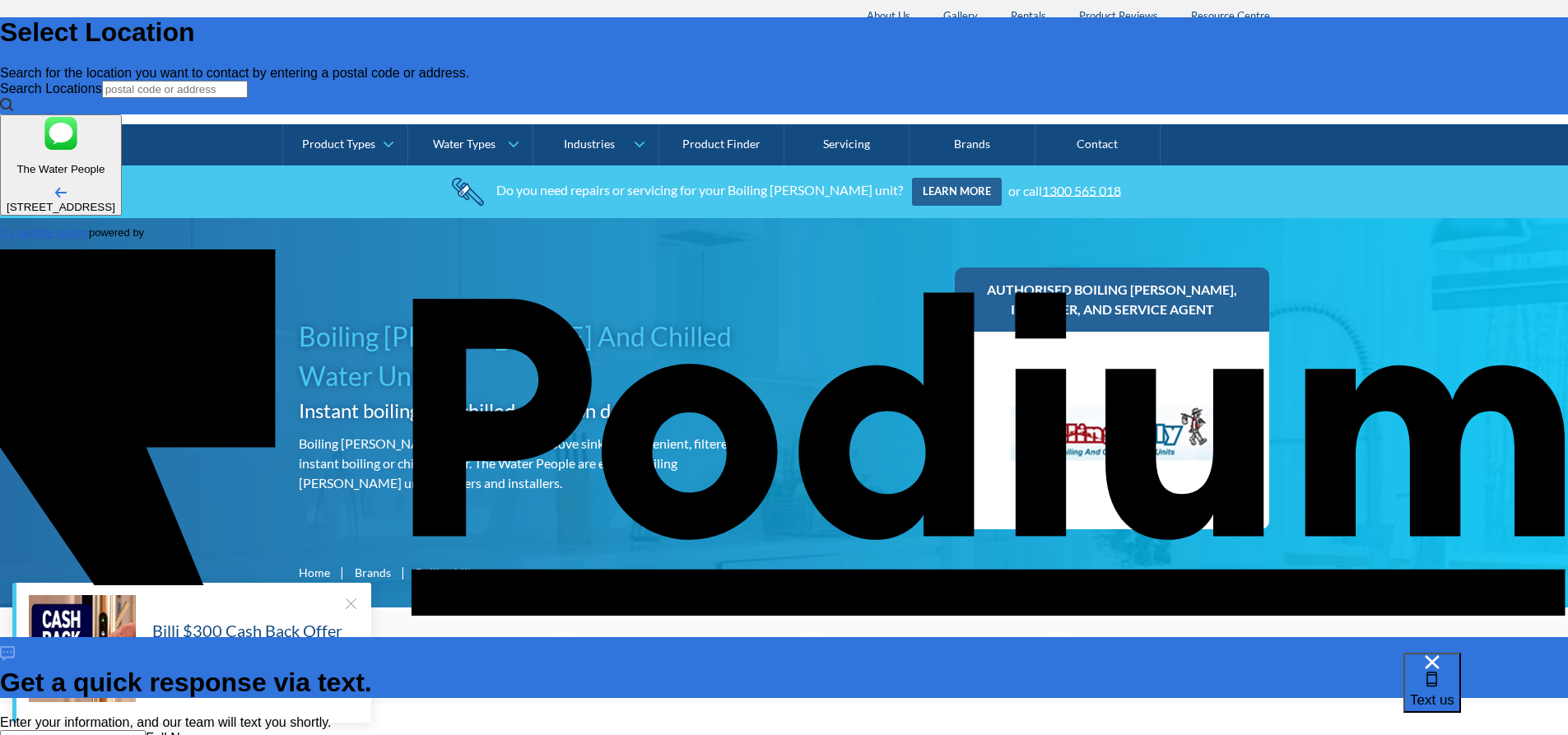
type textarea "x"
type textarea "The cold water of our Boiling [PERSON_NAME] is no longer working."
type textarea "x"
type textarea "The cold water of our Boiling [PERSON_NAME] is no longer working."
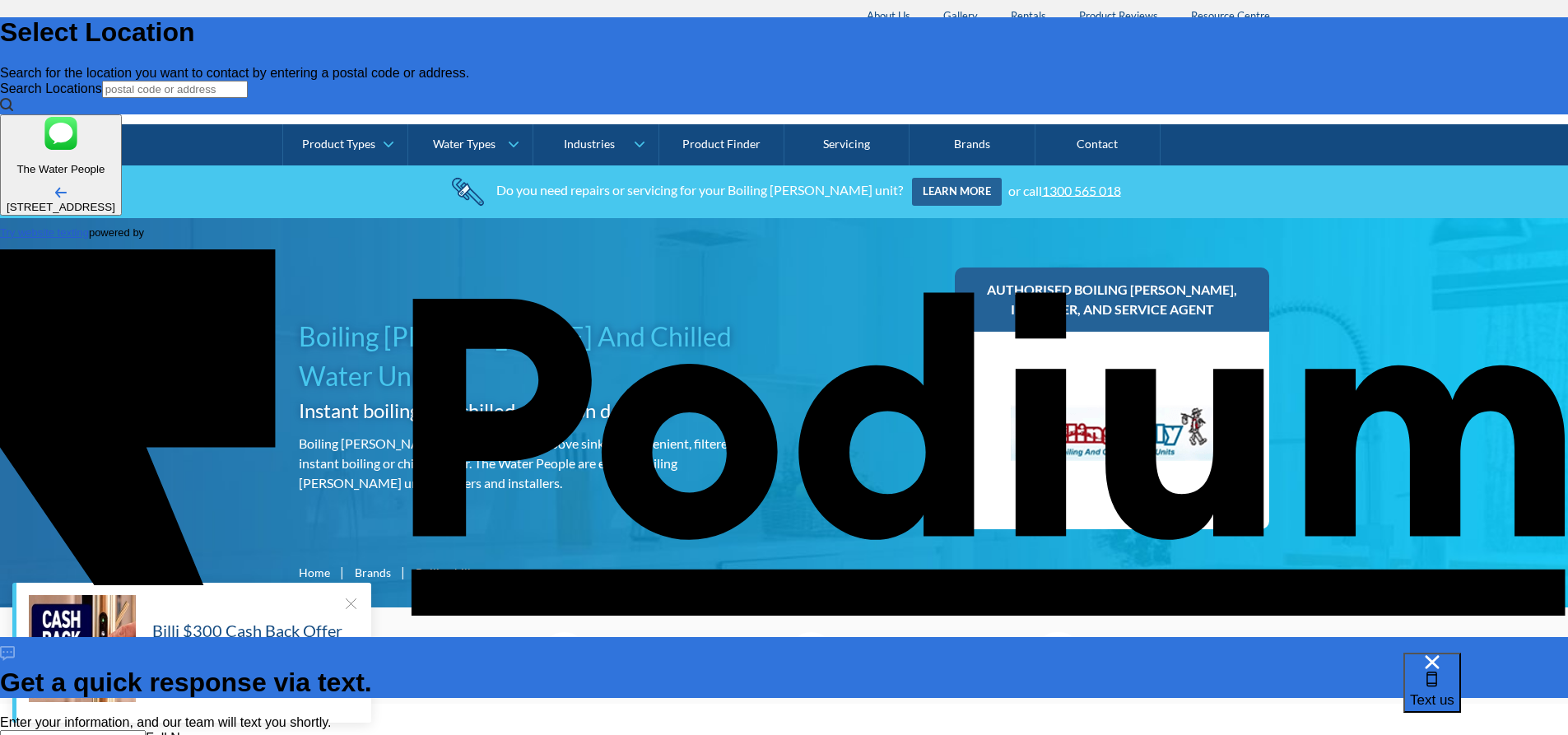
type textarea "x"
type textarea "The cold water of our Boiling [PERSON_NAME] is no longer working. Co"
type textarea "x"
type textarea "The cold water of our Boiling [PERSON_NAME] is no longer working. Cou"
type textarea "x"
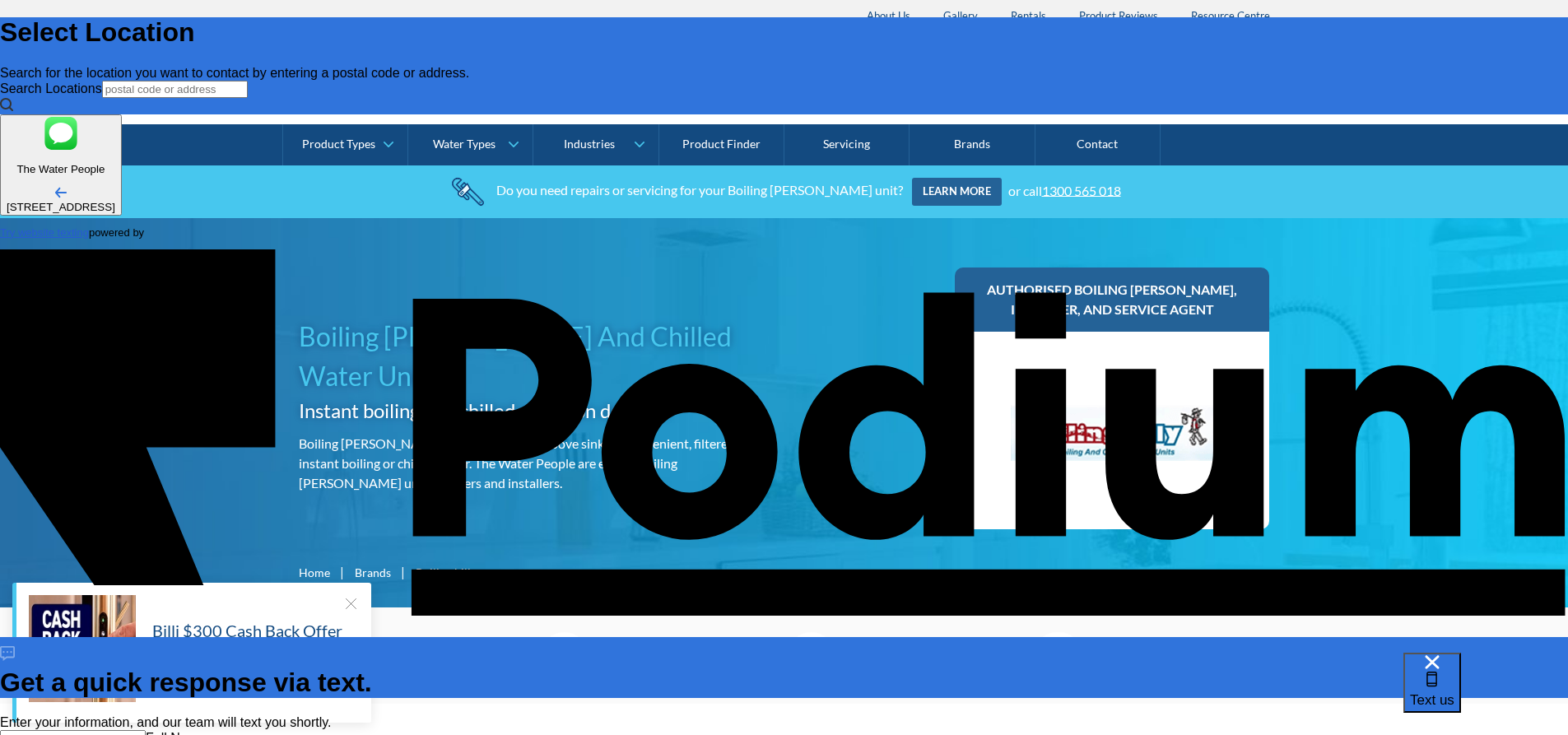
type textarea "The cold water of our Boiling [PERSON_NAME] is no longer working. Could"
type textarea "x"
type textarea "The cold water of our Boiling [PERSON_NAME] is no longer working. Could"
type textarea "x"
type textarea "The cold water of our Boiling [PERSON_NAME] is no longer working. Could y"
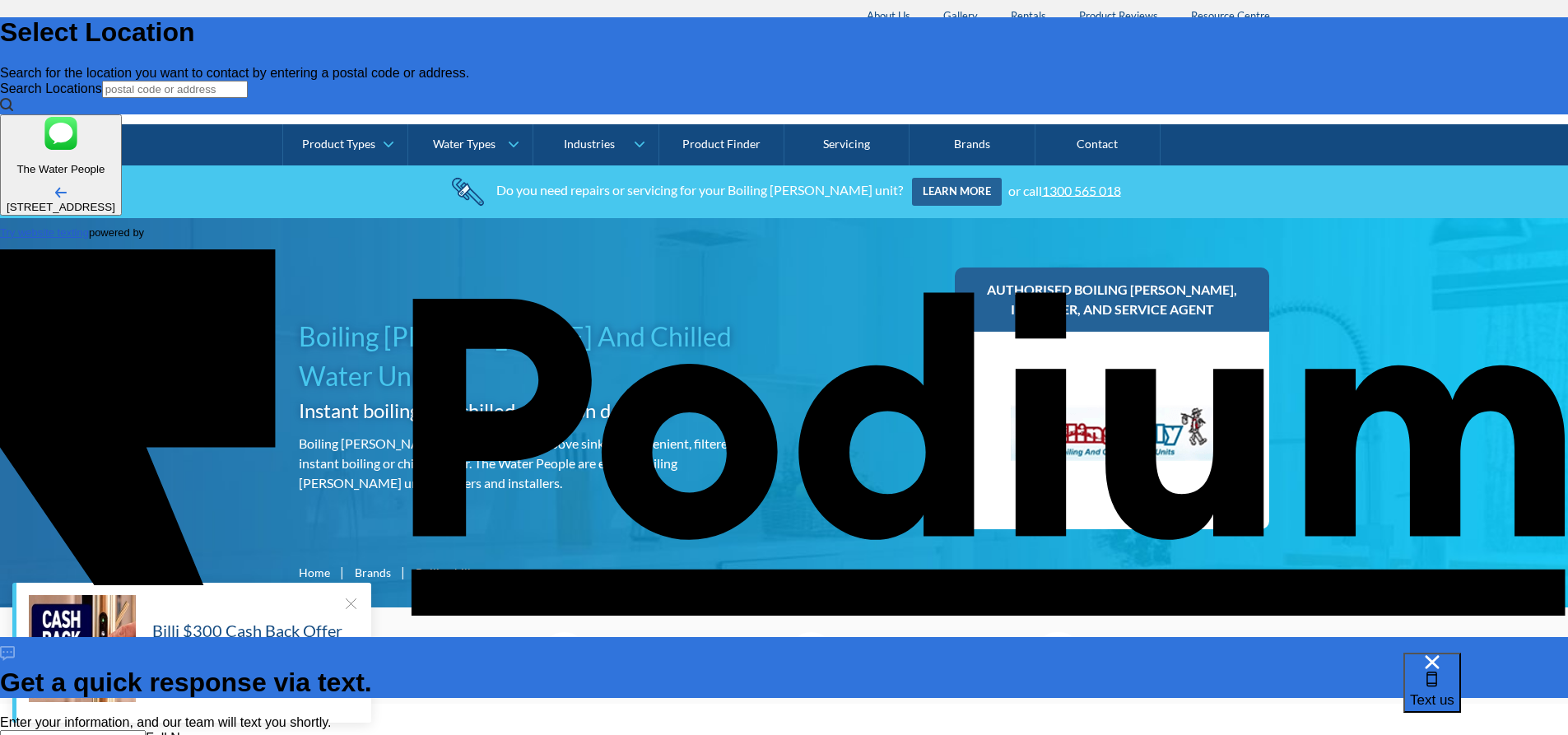
type textarea "x"
type textarea "The cold water of our Boiling [PERSON_NAME] is no longer working. Could yo"
type textarea "x"
type textarea "The cold water of our Boiling [PERSON_NAME] is no longer working. Could you p"
type textarea "x"
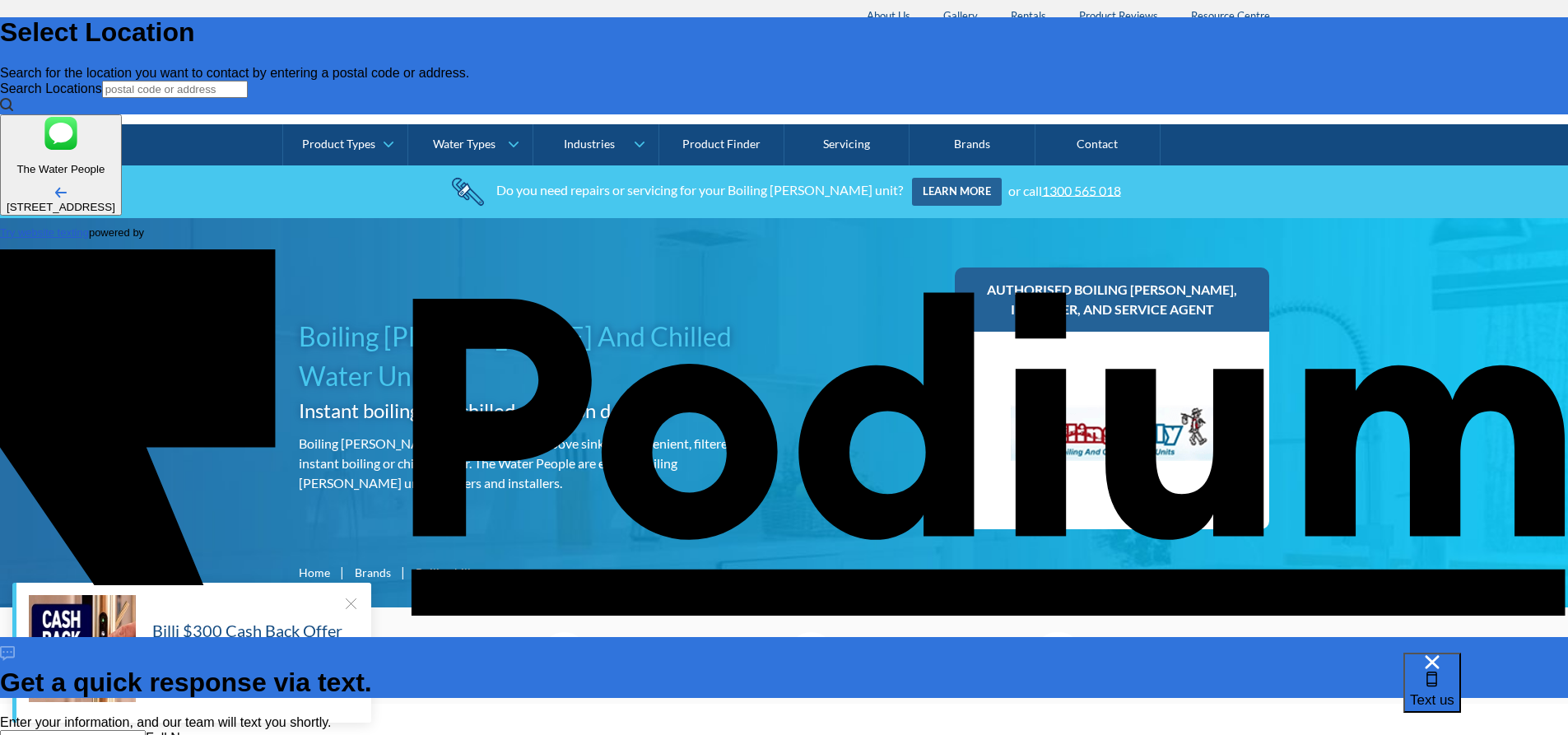
type textarea "The cold water of our Boiling [PERSON_NAME] is no longer working. Could you pl"
type textarea "x"
type textarea "The cold water of our Boiling [PERSON_NAME] is no longer working. Could you ple"
type textarea "The cold water of our Boiling [PERSON_NAME] is no longer working. Could you plea"
type textarea "x"
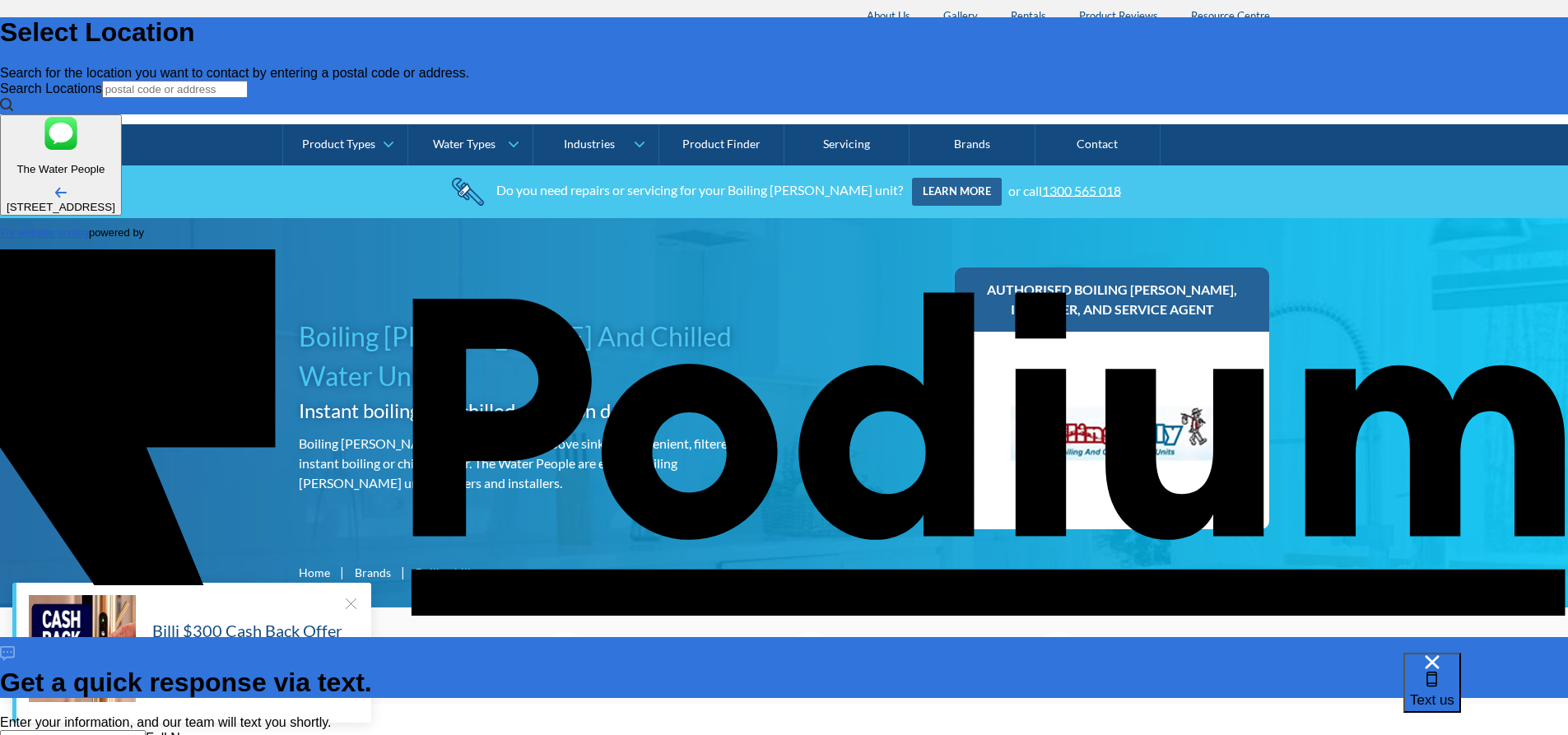
type textarea "x"
type textarea "The cold water of our Boiling [PERSON_NAME] is no longer working. Could you ple…"
type textarea "x"
type textarea "The cold water of our Boiling [PERSON_NAME] is no longer working. Could you ple…"
type textarea "x"
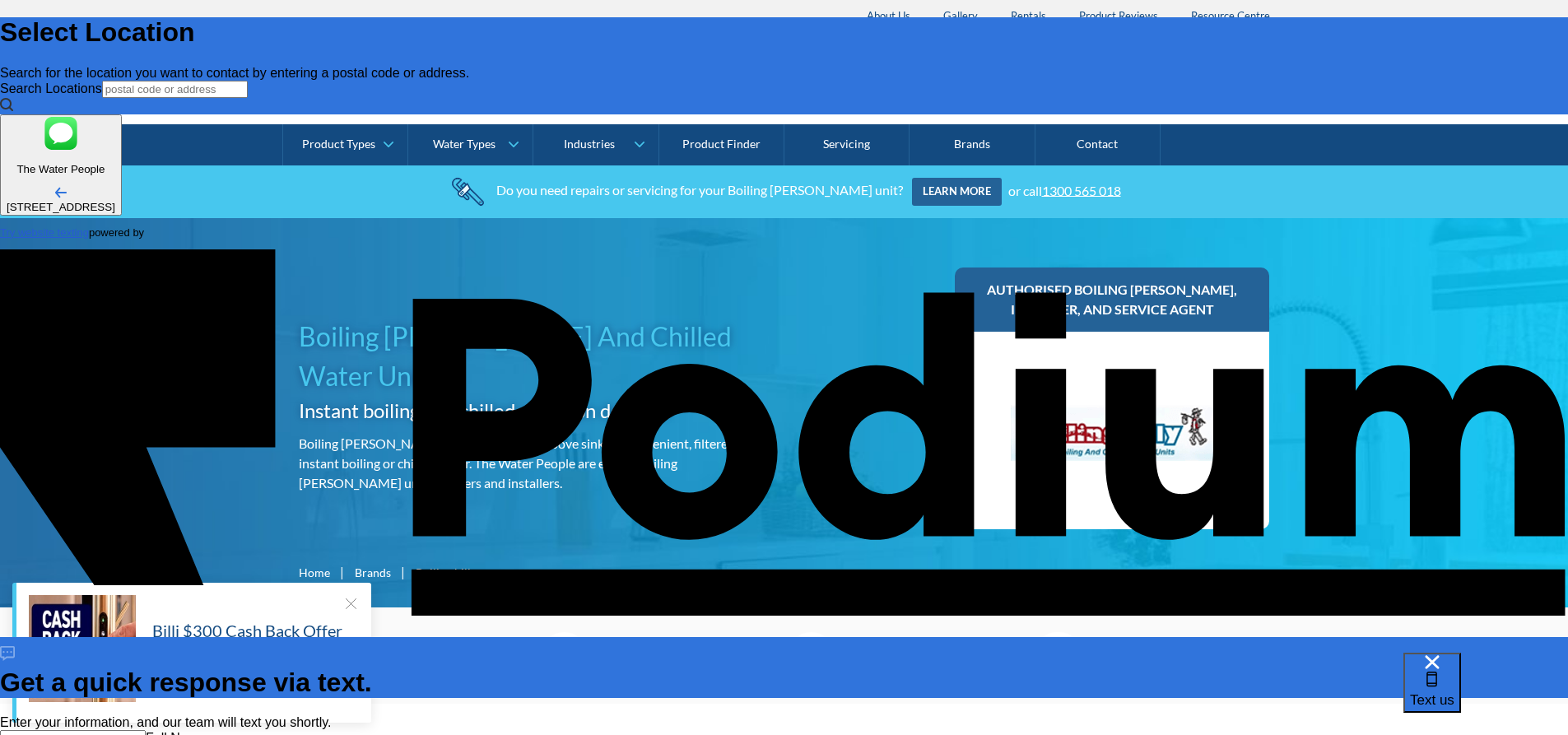
type textarea "The cold water of our Boiling [PERSON_NAME] is no longer working. Could you plea"
type textarea "x"
type textarea "The cold water of our Boiling [PERSON_NAME] is no longer working. Could you ple…"
type textarea "x"
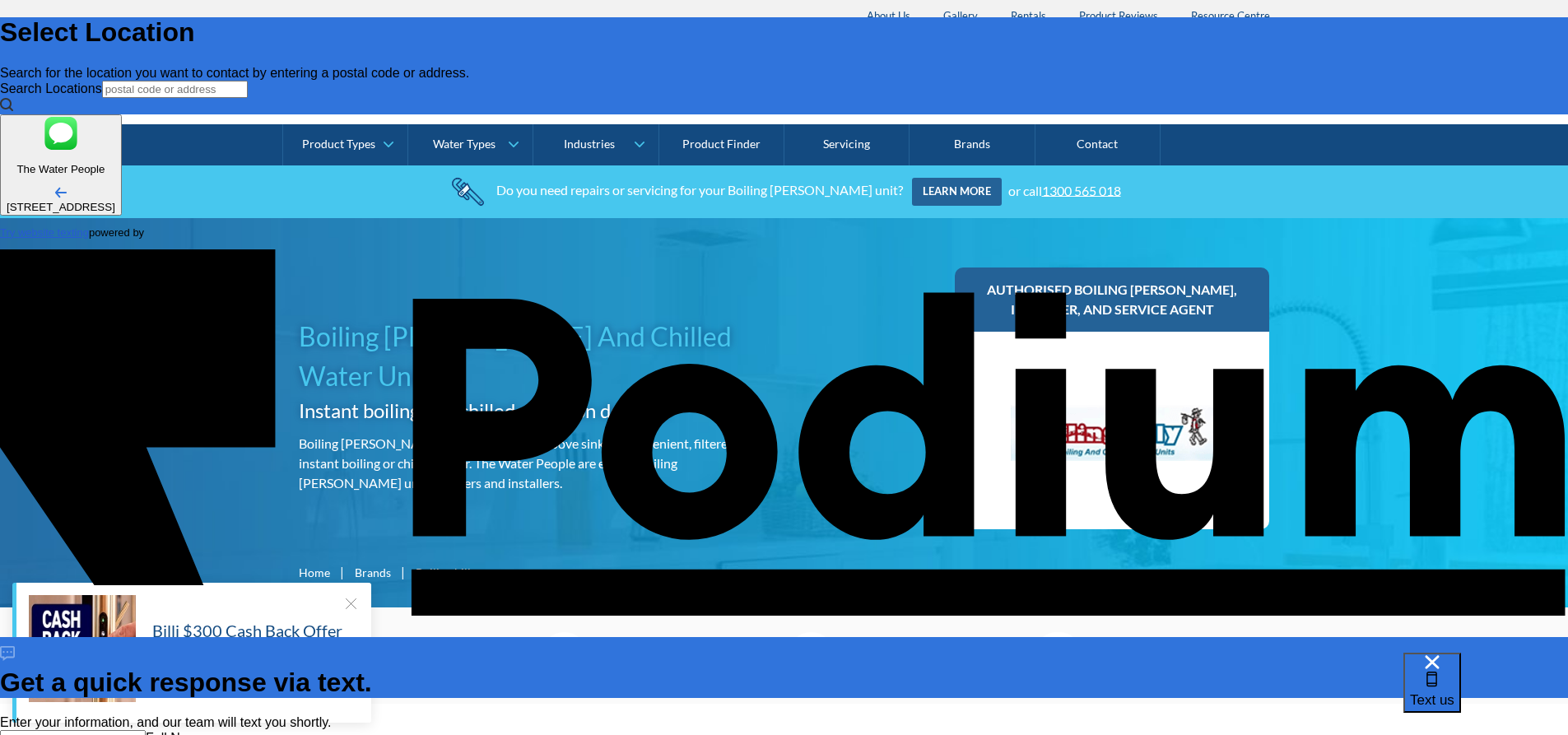
type textarea "The cold water of our Boiling [PERSON_NAME] is no longer working. Could you ple…"
type textarea "x"
type textarea "The cold water of our Boiling [PERSON_NAME] is no longer working. Could you ple…"
type textarea "x"
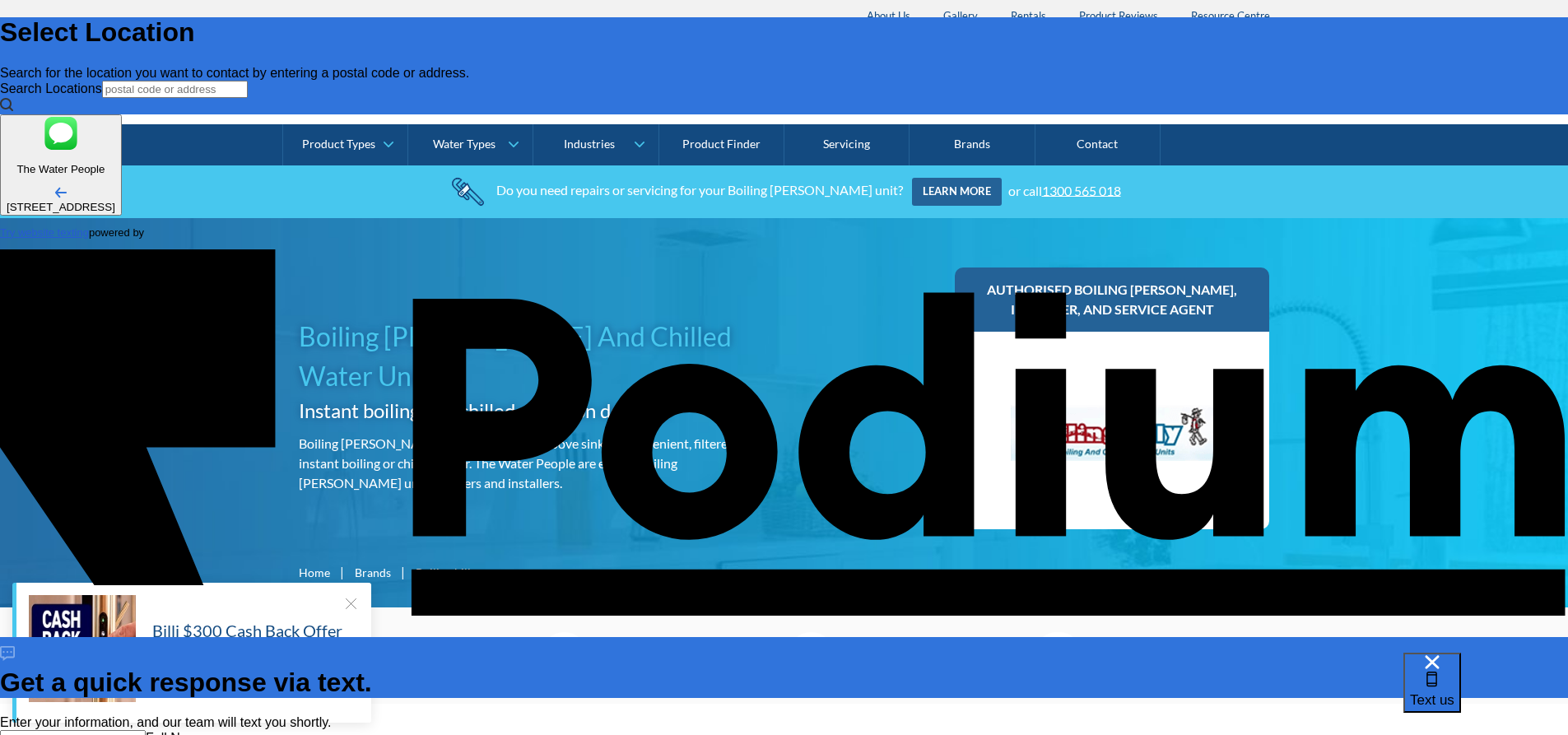
type textarea "The cold water of our Boiling [PERSON_NAME] is no longer working. Could you ple…"
type textarea "x"
type textarea "The cold water of our Boiling [PERSON_NAME] is no longer working. Could you ple…"
type textarea "x"
type textarea "The cold water of our Boiling [PERSON_NAME] is no longer working. Could you ple…"
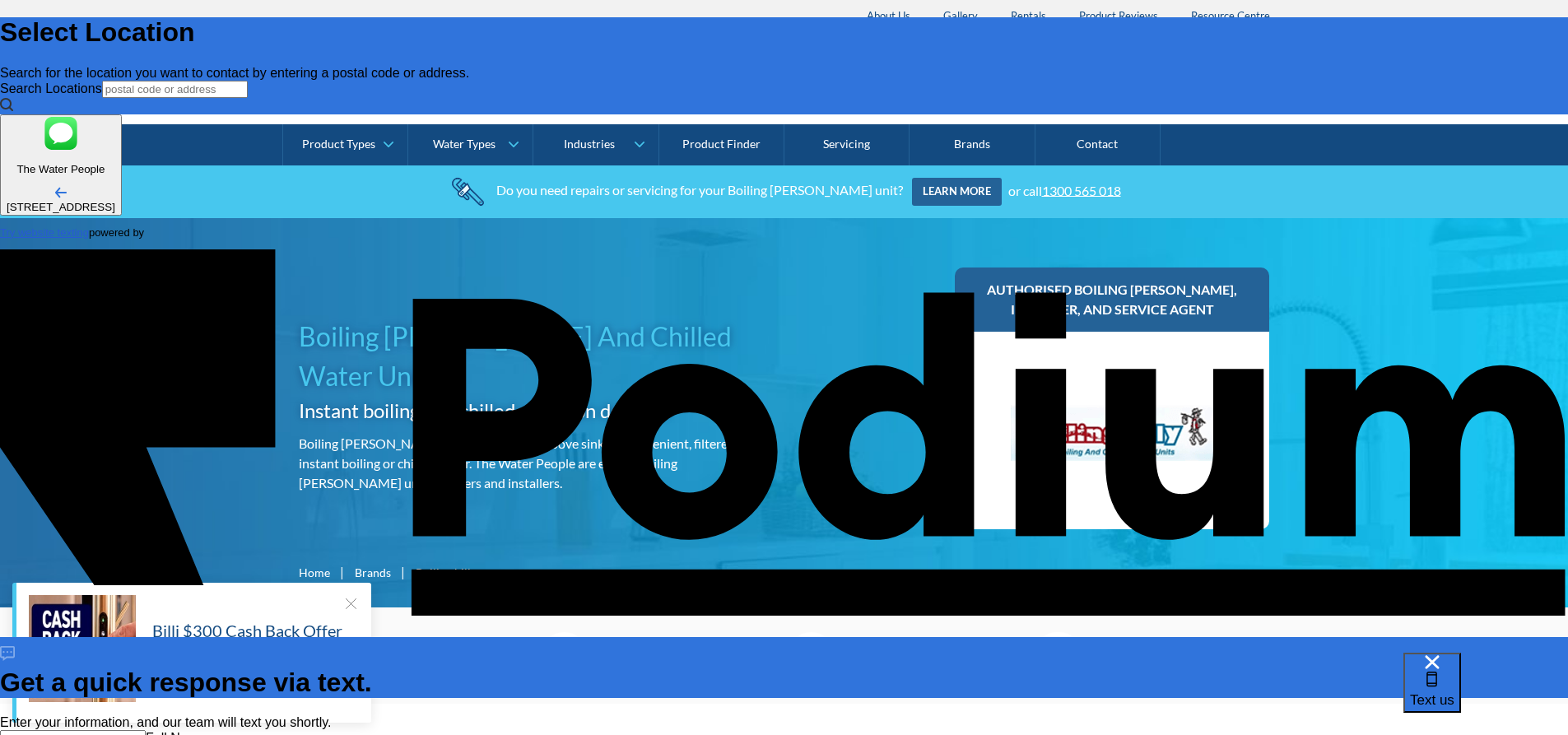
type textarea "x"
type textarea "The cold water of our Boiling [PERSON_NAME] is no longer working. Could you ple…"
type textarea "x"
type textarea "The cold water of our Boiling [PERSON_NAME] is no longer working. Could you ple…"
type textarea "x"
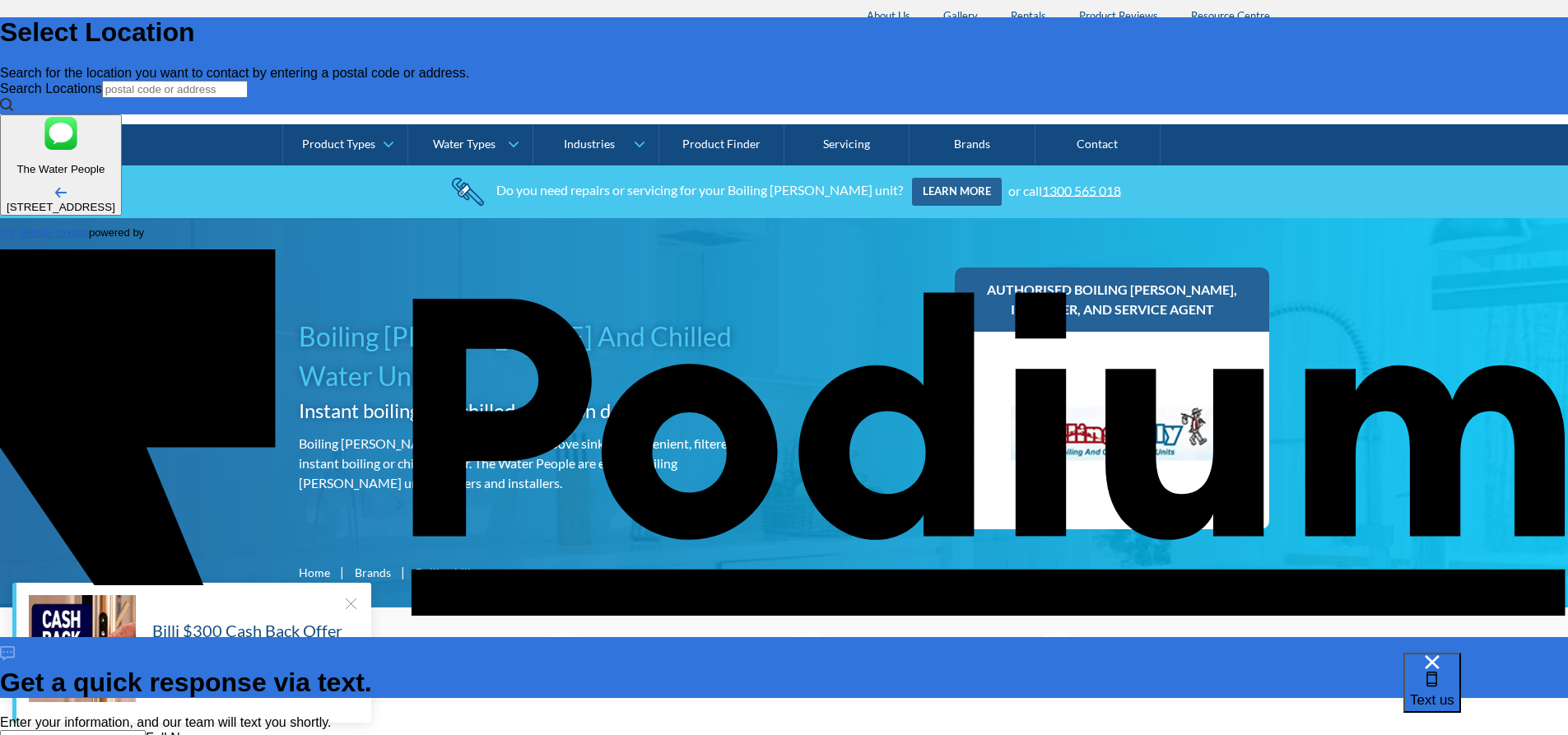
type textarea "The cold water of our Boiling [PERSON_NAME] is no longer working. Could you ple…"
type textarea "x"
type textarea "The cold water of our Boiling [PERSON_NAME] is no longer working. Could you ple…"
type textarea "x"
type textarea "The cold water of our Boiling [PERSON_NAME] is no longer working. Could you ple…"
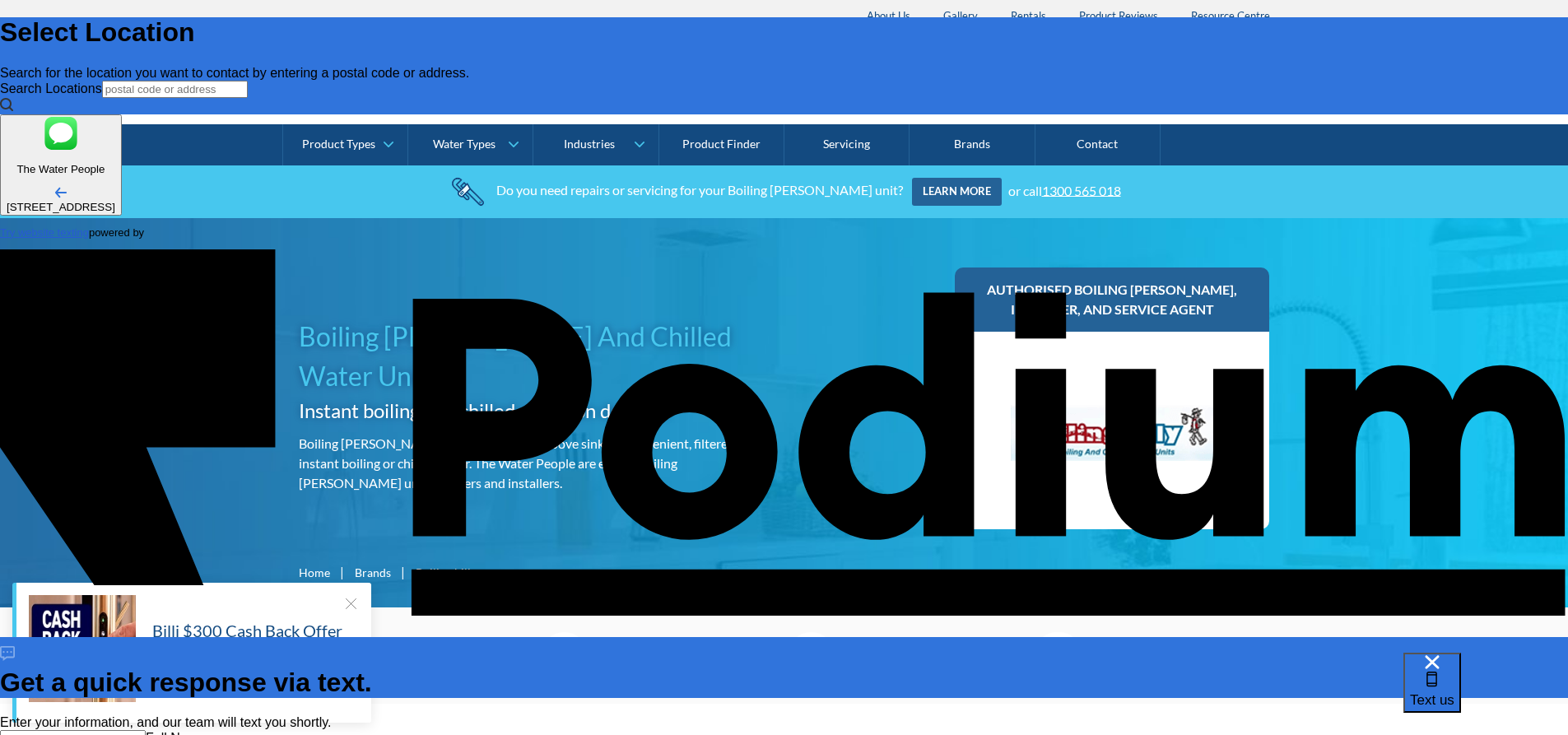
type textarea "x"
type textarea "The cold water of our Boiling [PERSON_NAME] is no longer working. Could you ple…"
type textarea "x"
type textarea "The cold water of our Boiling [PERSON_NAME] is no longer working. Could you ple…"
type textarea "x"
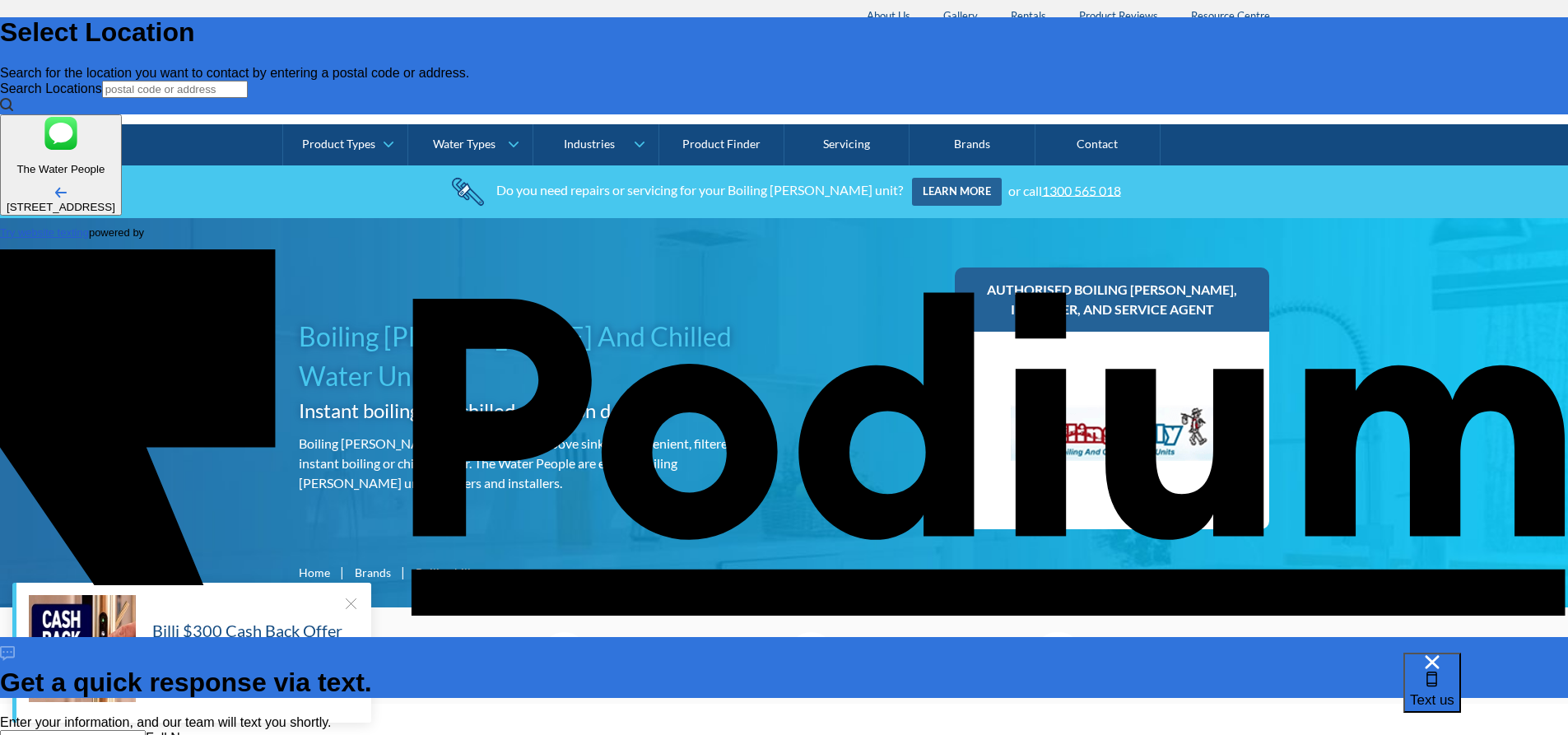
type textarea "The cold water of our Boiling [PERSON_NAME] is no longer working. Could you ple…"
type textarea "x"
type textarea "The cold water of our Boiling [PERSON_NAME] is no longer working. Could you ple…"
type textarea "x"
type textarea "The cold water of our Boiling [PERSON_NAME] is no longer working. Could you ple…"
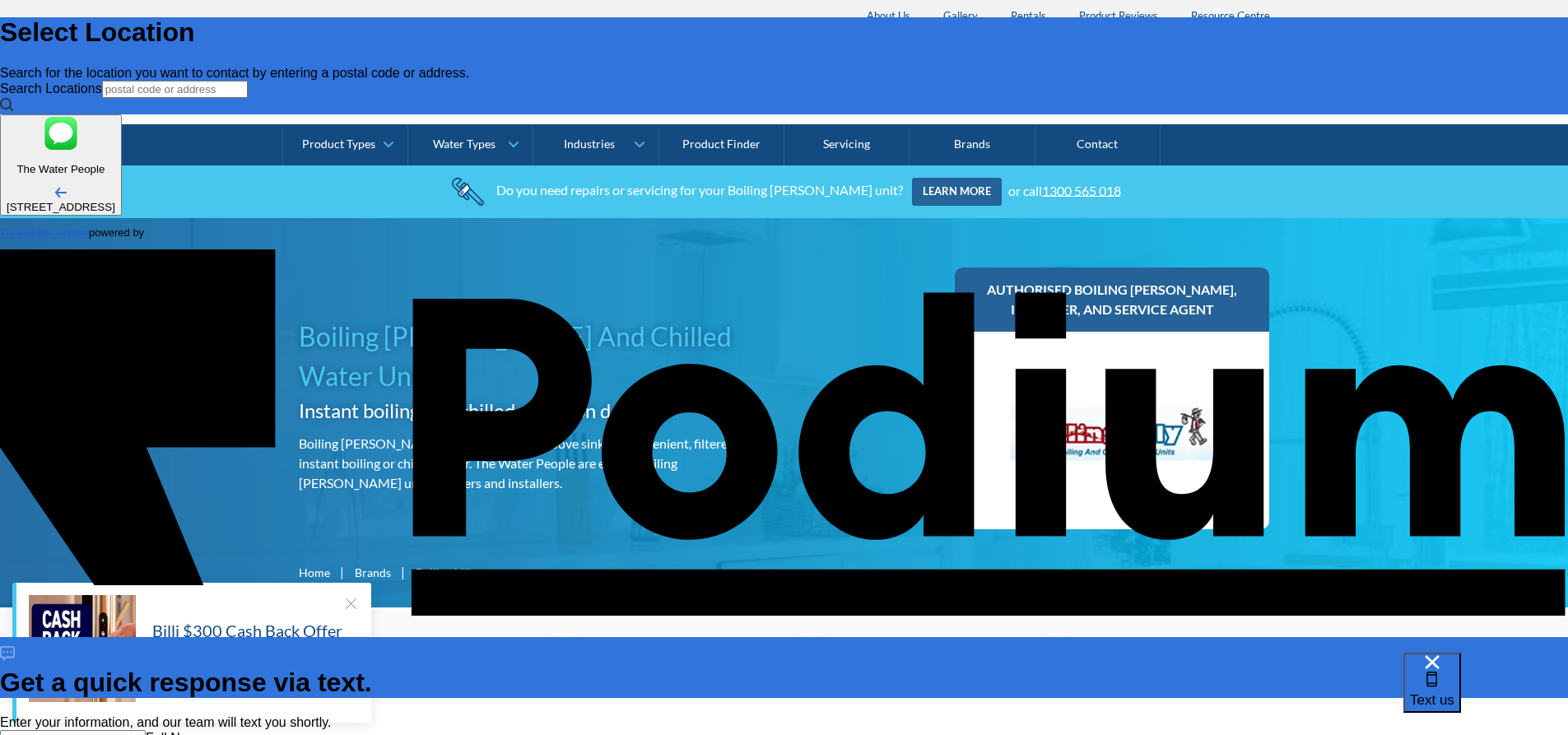
type textarea "x"
type textarea "The cold water of our Boiling [PERSON_NAME] is no longer working. Could you ple…"
type textarea "x"
type textarea "The cold water of our Boiling [PERSON_NAME] is no longer working. Could you ple…"
type textarea "x"
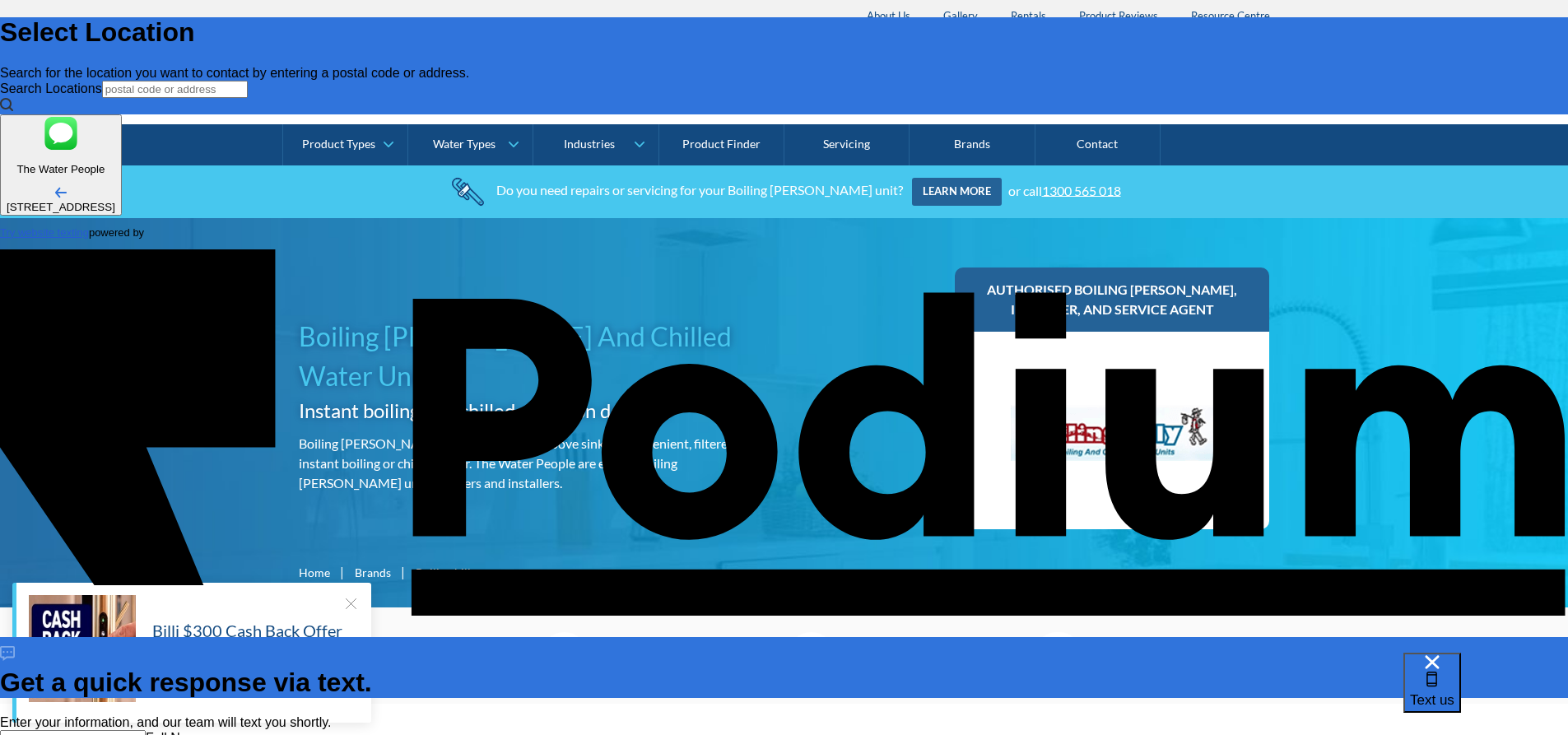
type textarea "The cold water of our Boiling [PERSON_NAME] is no longer working. Could you ple…"
type textarea "x"
type textarea "The cold water of our Boiling [PERSON_NAME] is no longer working. Could you ple…"
type textarea "x"
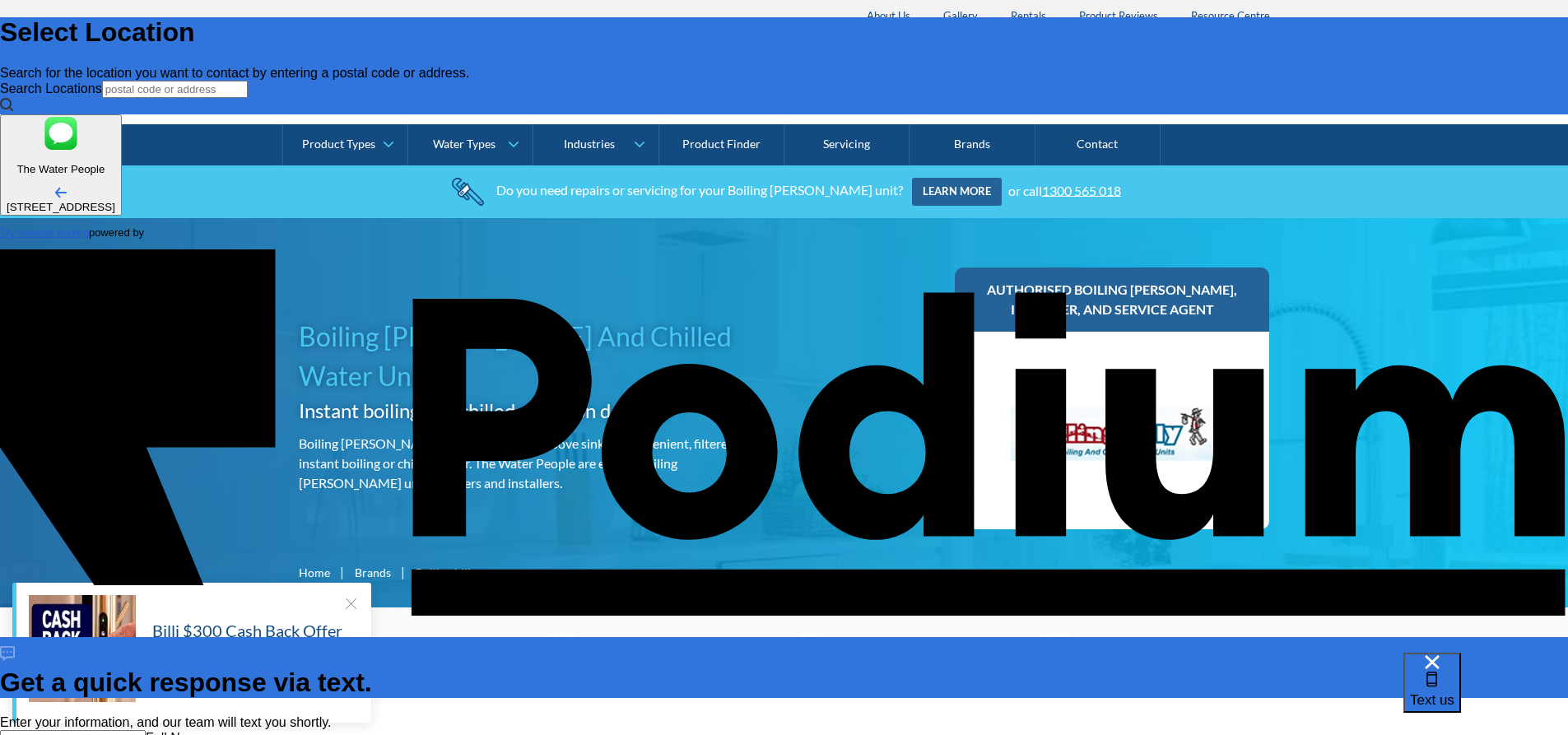
type textarea "The cold water of our Boiling [PERSON_NAME] is no longer working. Could you ple…"
type textarea "x"
type textarea "The cold water of our Boiling [PERSON_NAME] is no longer working. Could you ple…"
type textarea "x"
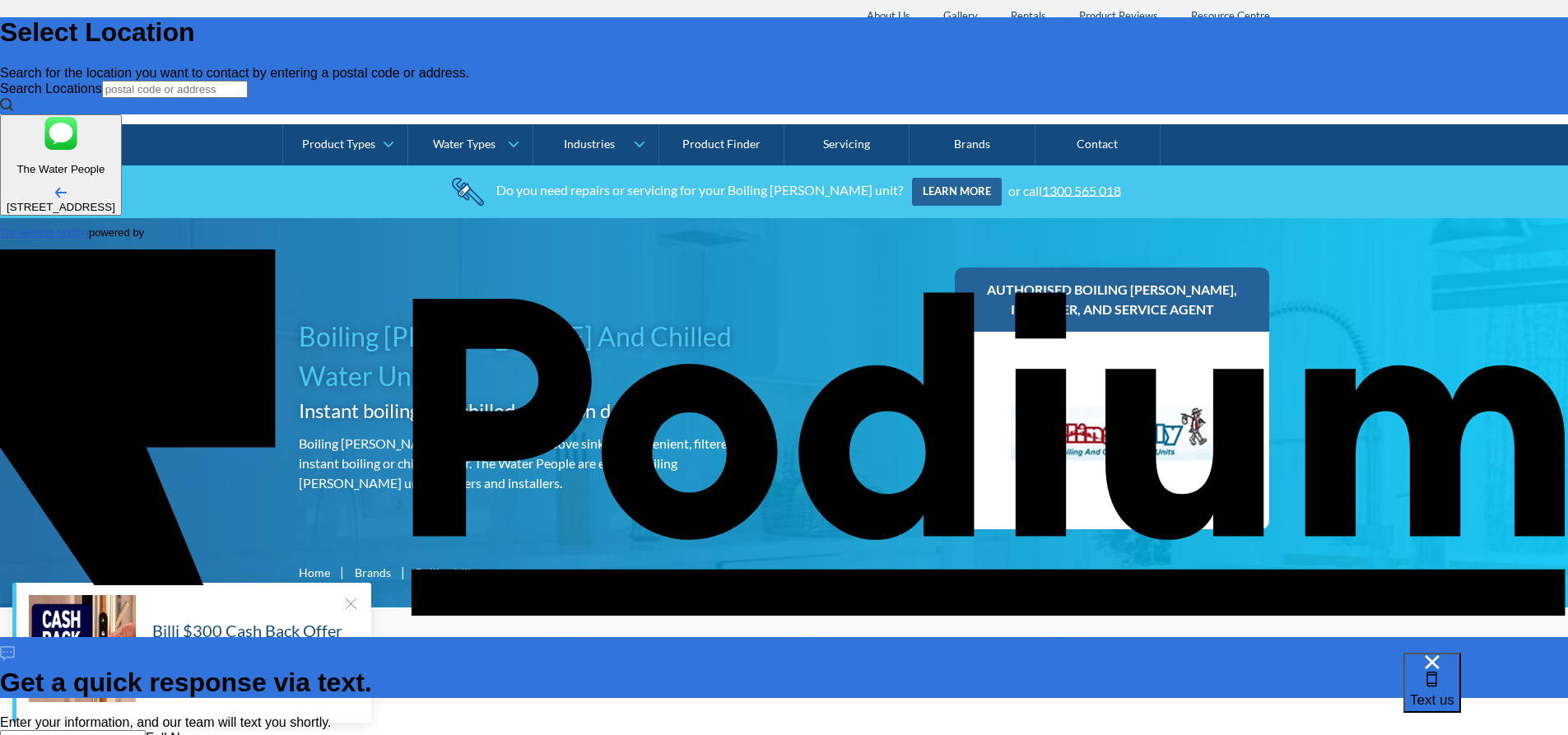
type textarea "The cold water of our Boiling [PERSON_NAME] is no longer working. Could you ple…"
type textarea "x"
type textarea "The cold water of our Boiling [PERSON_NAME] is no longer working. Could you ple…"
type textarea "x"
type textarea "The cold water of our Boiling [PERSON_NAME] is no longer working. Could you ple…"
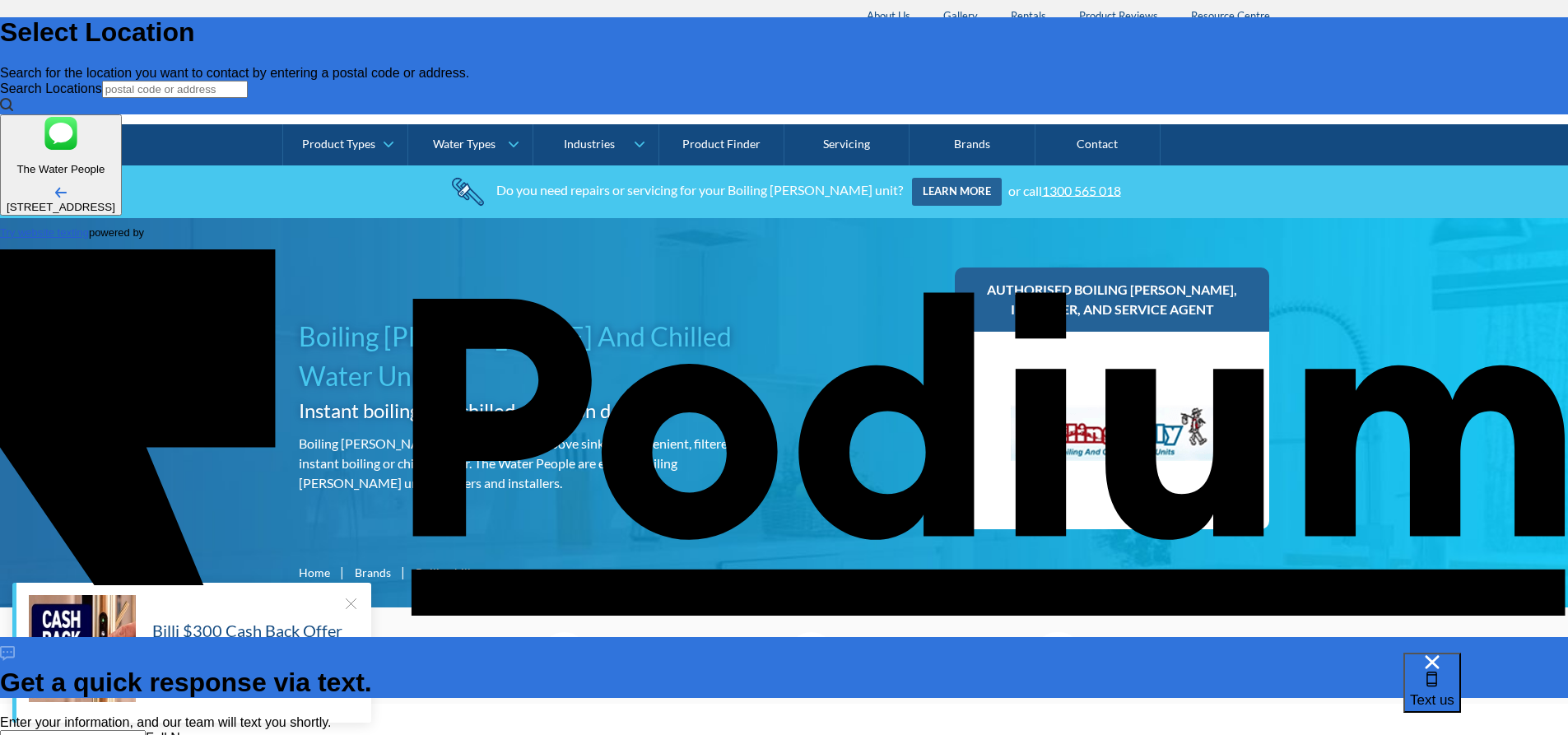
type textarea "x"
type textarea "The cold water of our Boiling [PERSON_NAME] is no longer working. Could you ple…"
type textarea "x"
type textarea "The cold water of our Boiling [PERSON_NAME] is no longer working. Could you ple…"
type textarea "x"
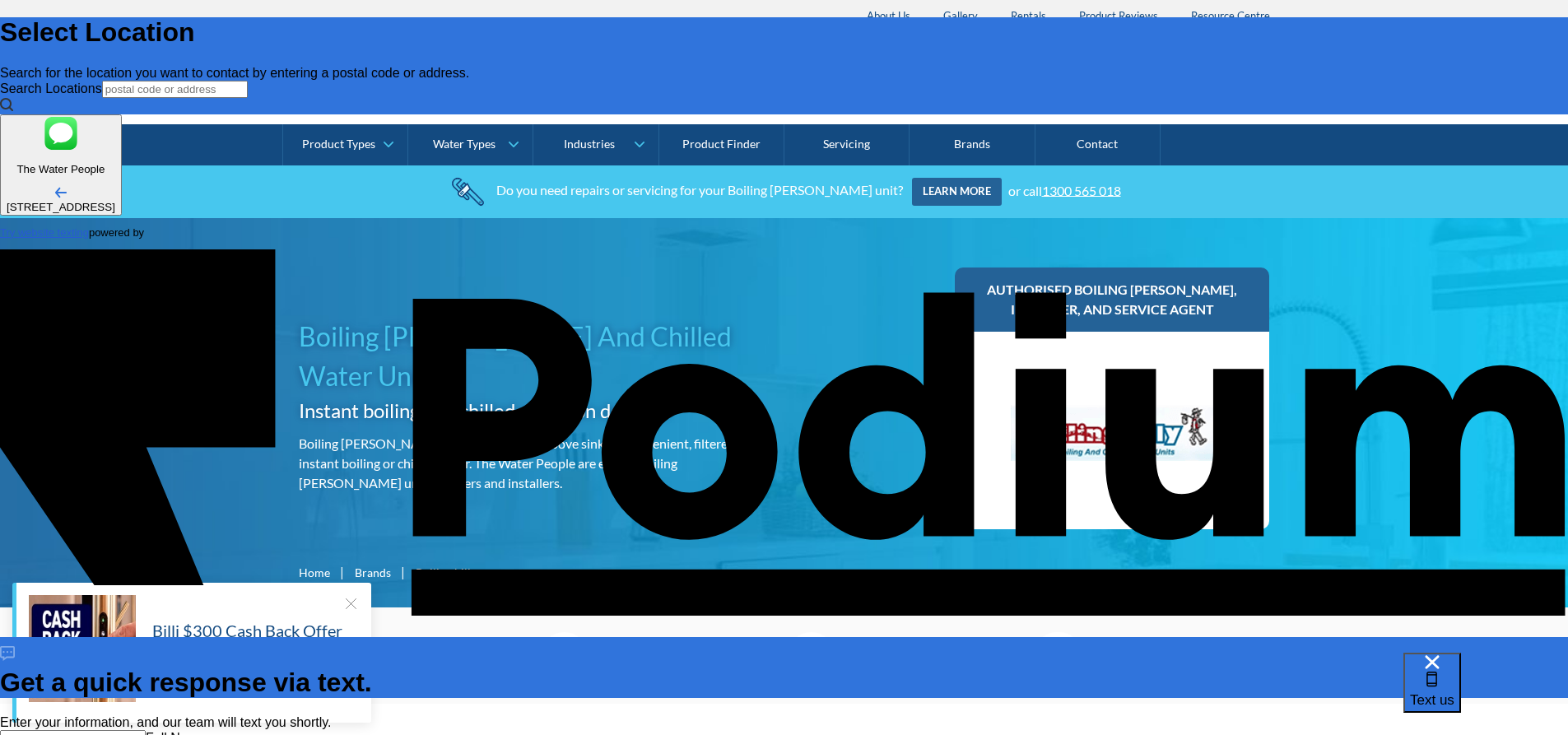
type textarea "The cold water of our Boiling [PERSON_NAME] is no longer working. Could you ple…"
type textarea "x"
type textarea "The cold water of our Boiling [PERSON_NAME] is no longer working. Could you ple…"
type textarea "x"
type textarea "The cold water of our Boiling [PERSON_NAME] is no longer working. Could you ple…"
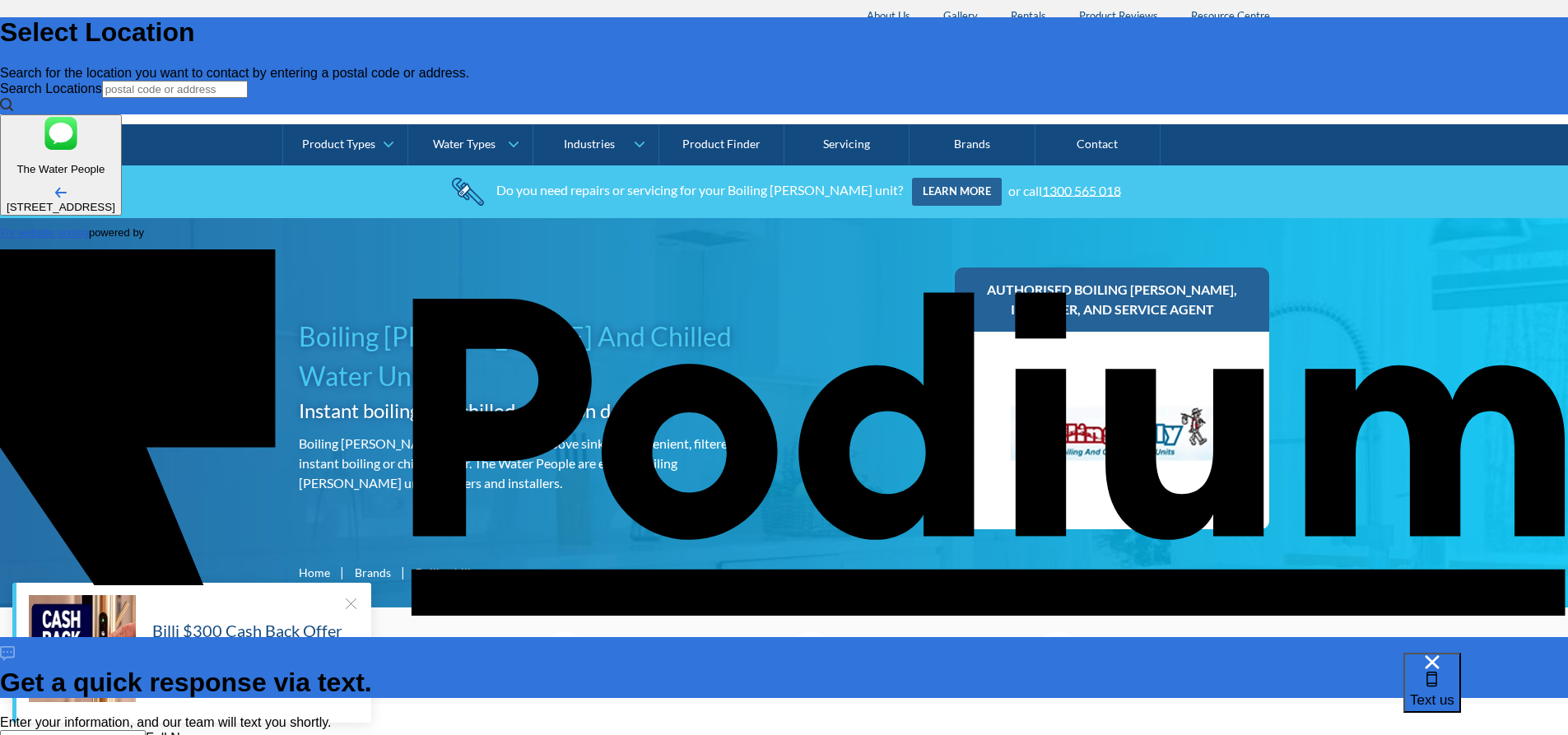
type textarea "x"
type textarea "The cold water of our Boiling [PERSON_NAME] is no longer working. Could you ple…"
type textarea "x"
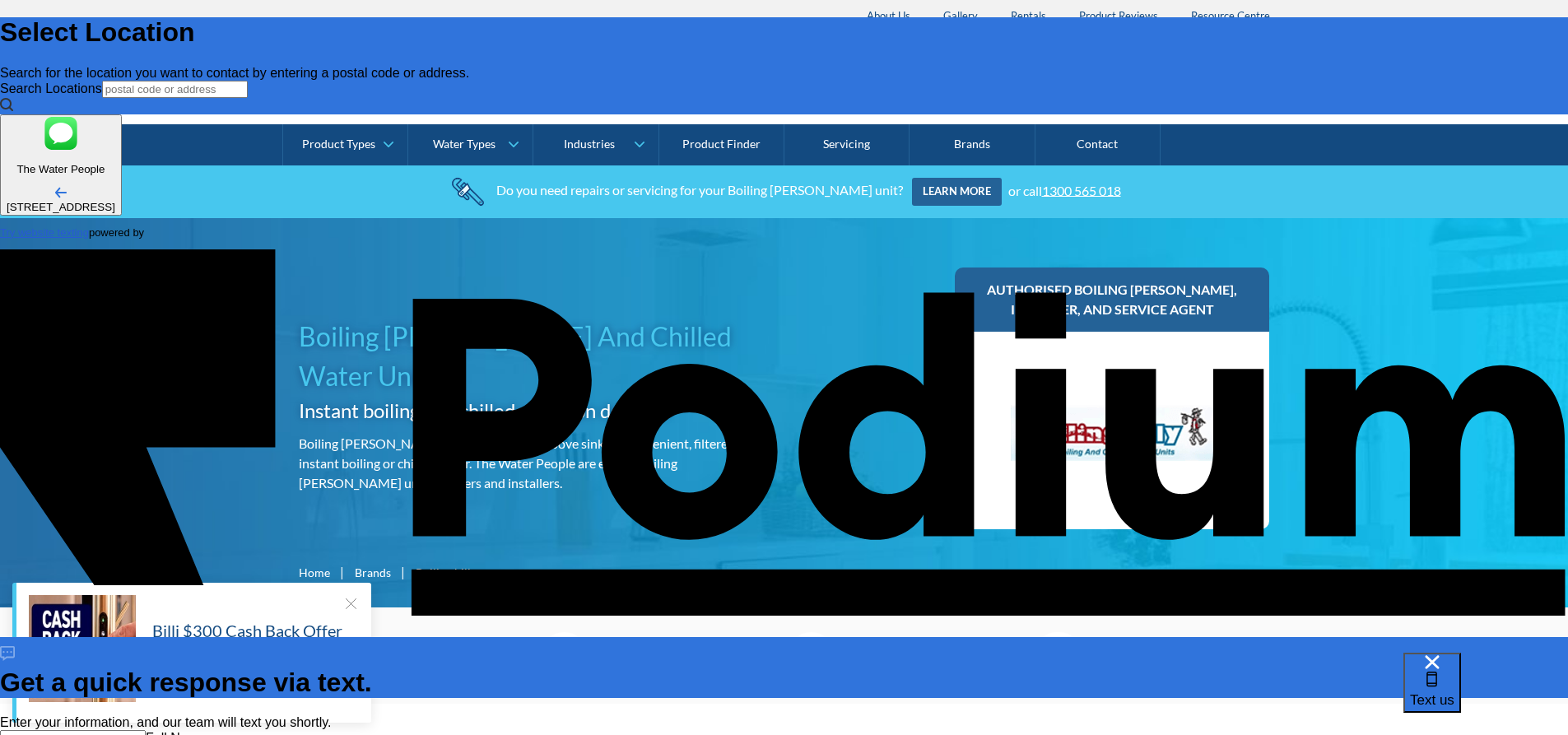
type textarea "The cold water of our Boiling [PERSON_NAME] is no longer working. Could you ple…"
type textarea "x"
type textarea "The cold water of our Boiling [PERSON_NAME] is no longer working. Could you ple…"
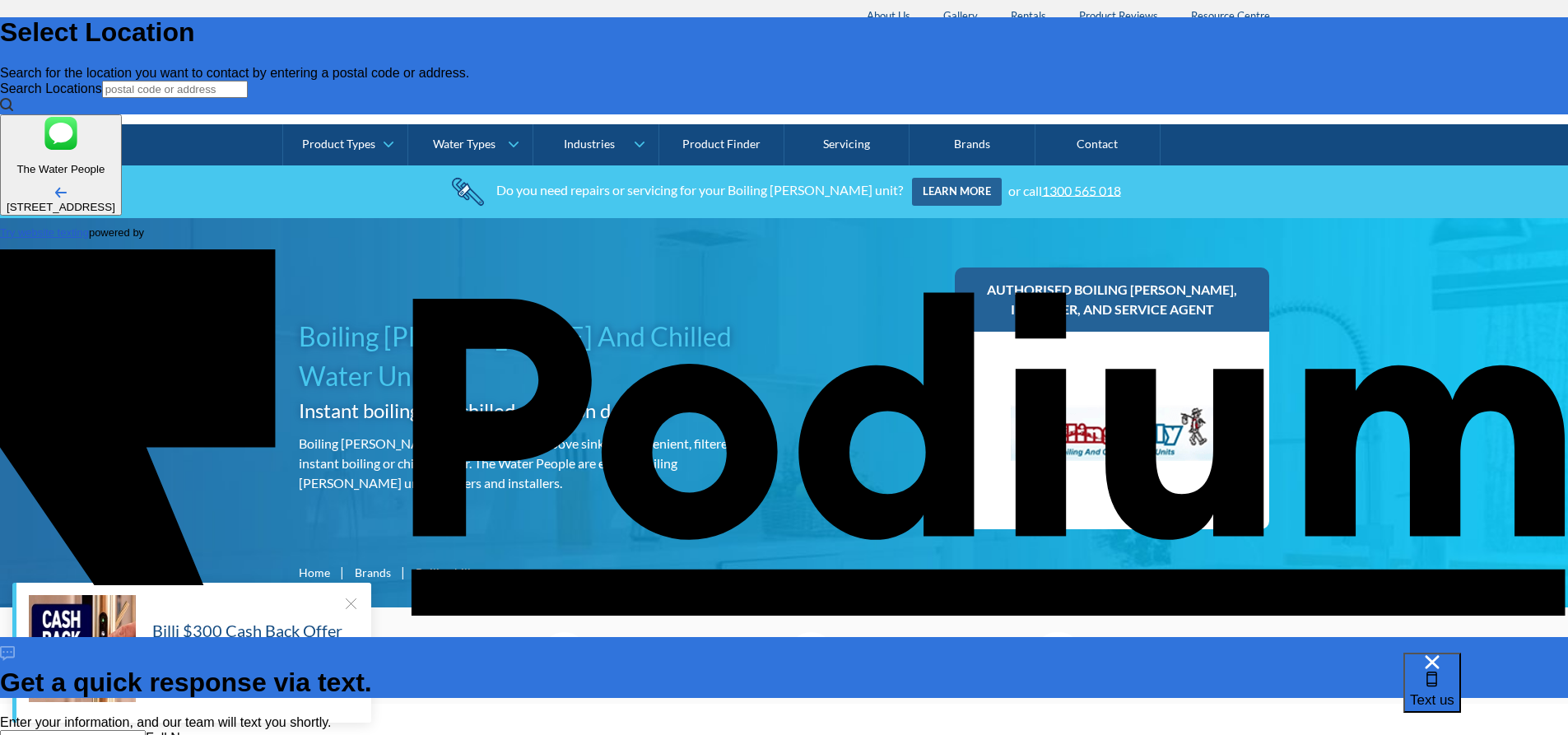
type textarea "x"
drag, startPoint x: 1378, startPoint y: 442, endPoint x: 1363, endPoint y: 445, distance: 15.3
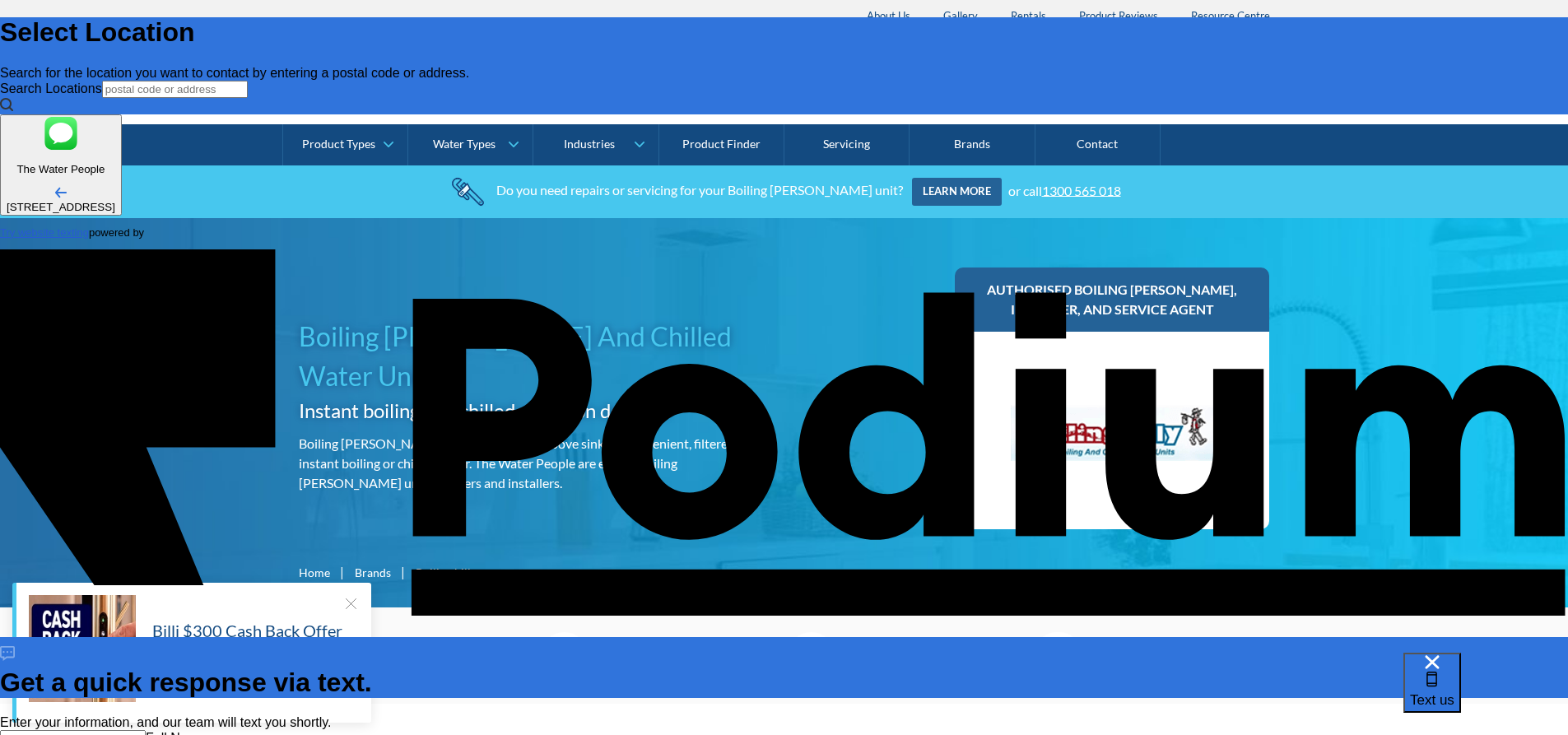
drag, startPoint x: 1394, startPoint y: 442, endPoint x: 1351, endPoint y: 447, distance: 43.3
drag, startPoint x: 1313, startPoint y: 405, endPoint x: 1474, endPoint y: 509, distance: 191.7
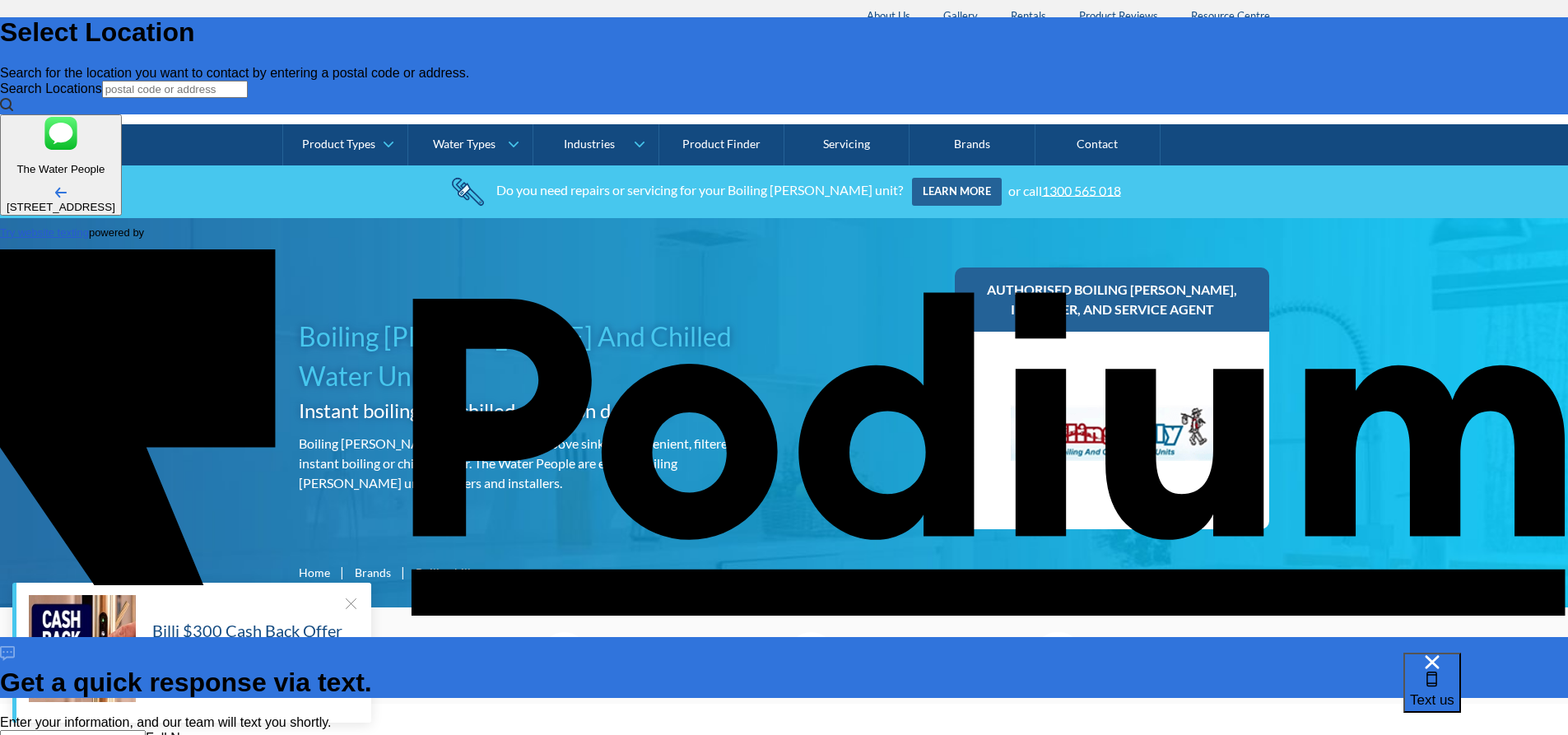
drag, startPoint x: 1314, startPoint y: 408, endPoint x: 1519, endPoint y: 532, distance: 239.6
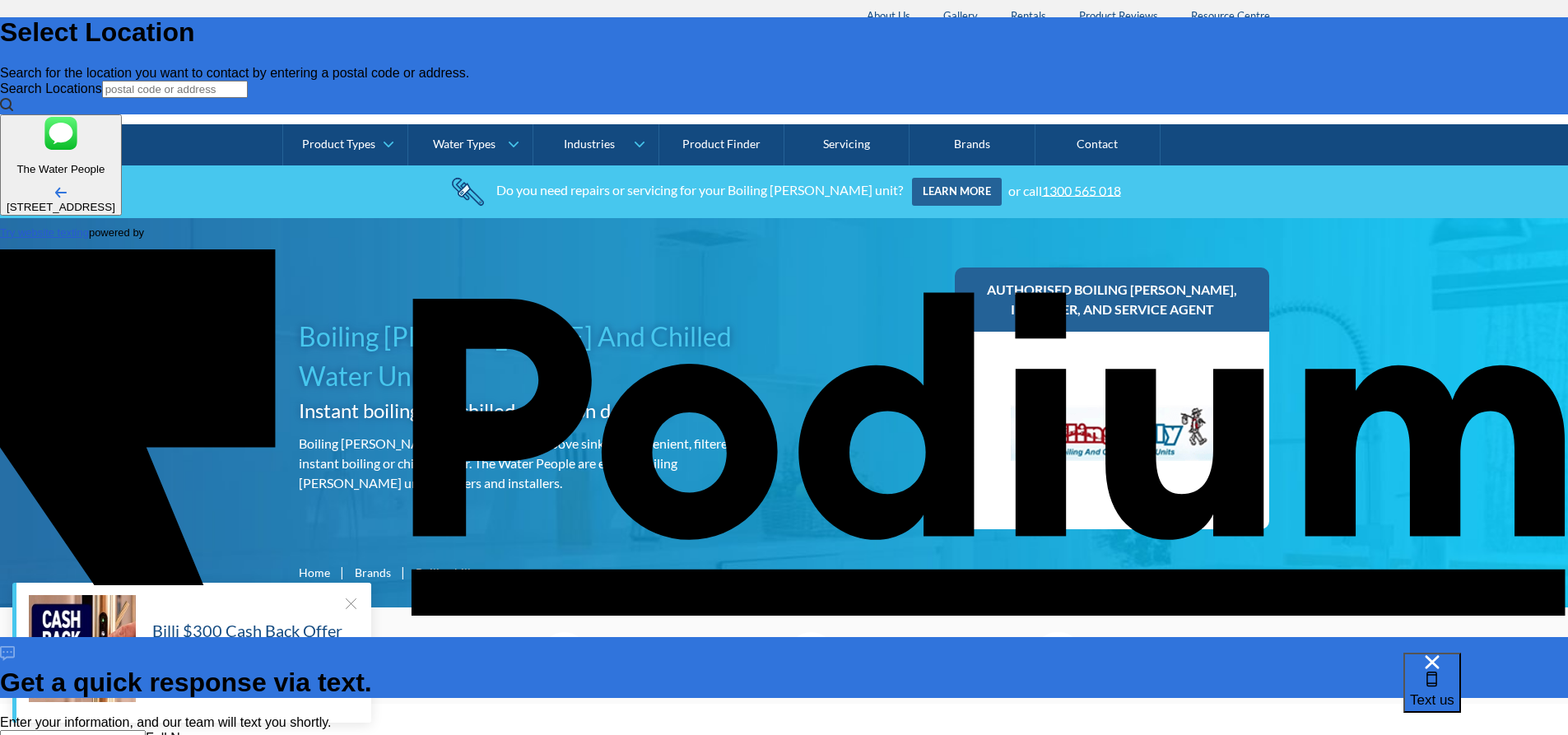
paste textarea "function of our Boiling [PERSON_NAME] unit is no longer working. Could you plea…"
